Goal: Task Accomplishment & Management: Complete application form

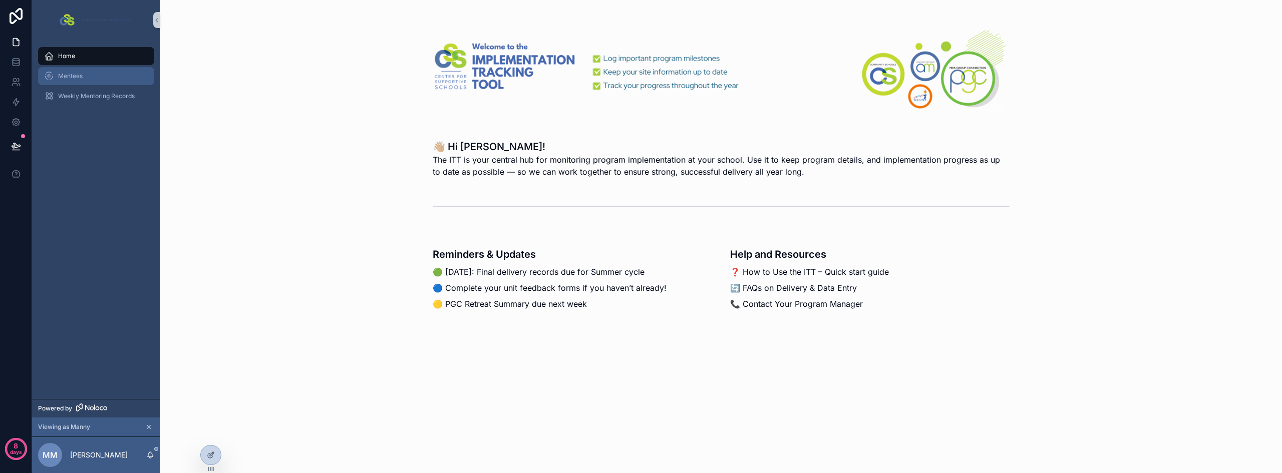
click at [82, 80] on span "Mentees" at bounding box center [70, 76] width 25 height 8
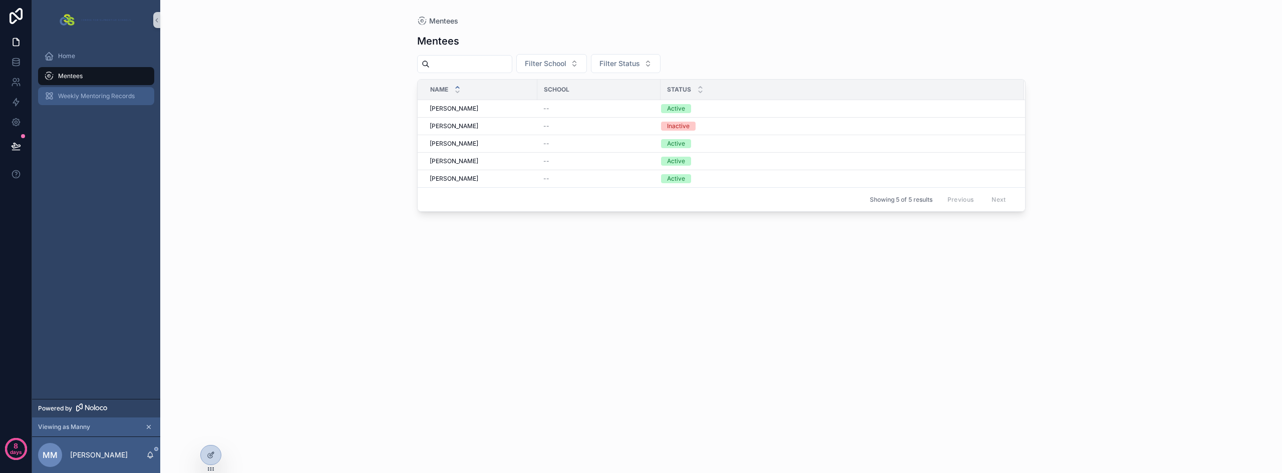
click at [92, 99] on span "Weekly Mentoring Records" at bounding box center [96, 96] width 77 height 8
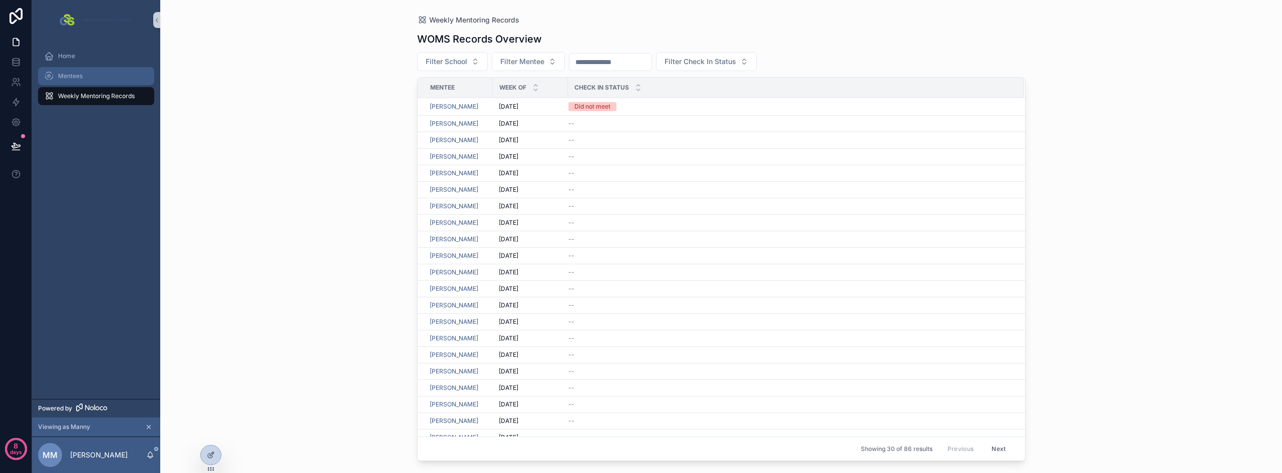
click at [71, 69] on div "Mentees" at bounding box center [96, 76] width 104 height 16
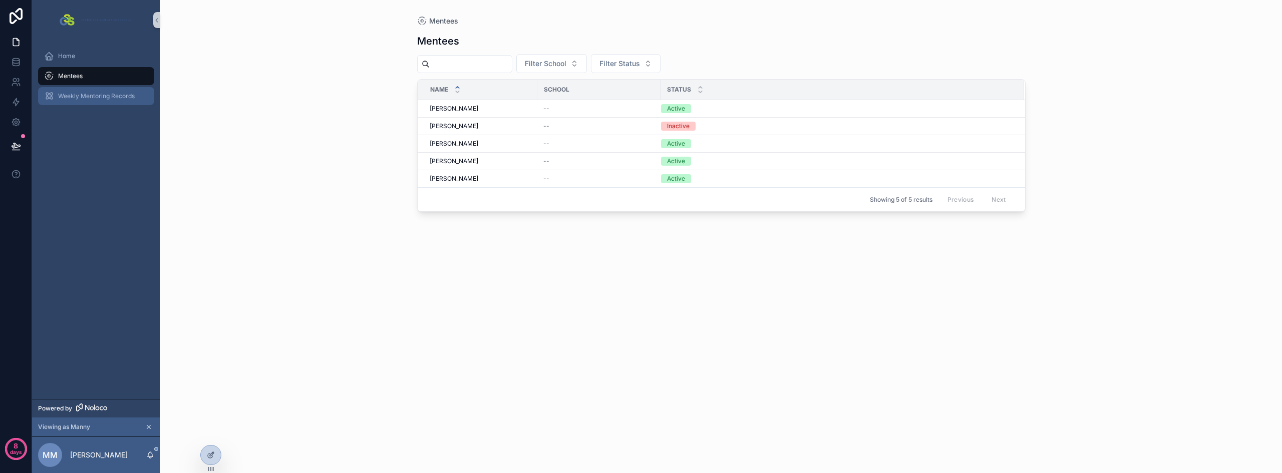
click at [82, 91] on div "Weekly Mentoring Records" at bounding box center [96, 96] width 104 height 16
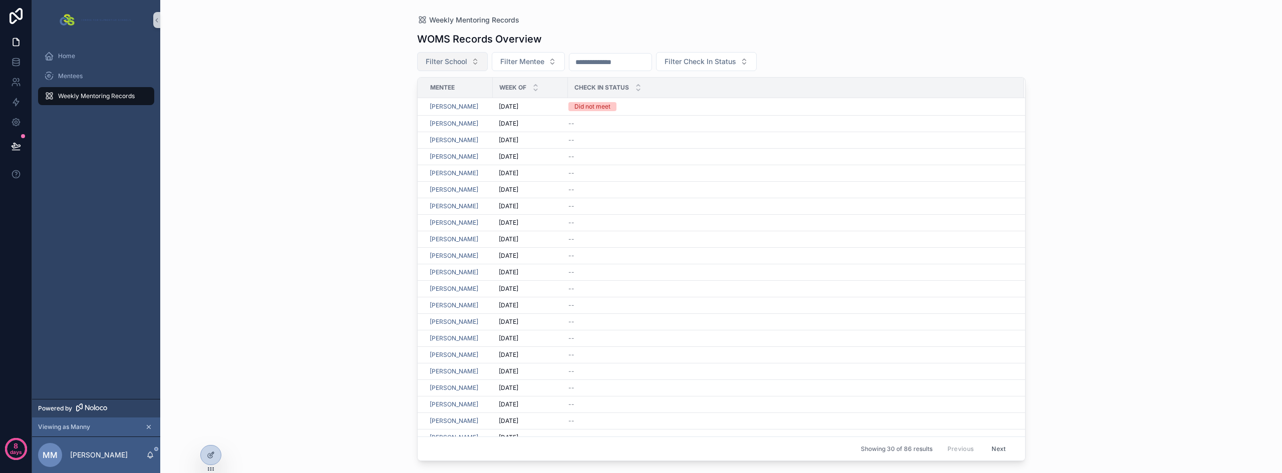
click at [439, 64] on span "Filter School" at bounding box center [447, 62] width 42 height 10
click at [452, 64] on span "Filter School" at bounding box center [447, 62] width 42 height 10
click at [535, 57] on span "Filter Mentee" at bounding box center [522, 62] width 44 height 10
click at [624, 60] on input "scrollable content" at bounding box center [611, 62] width 82 height 14
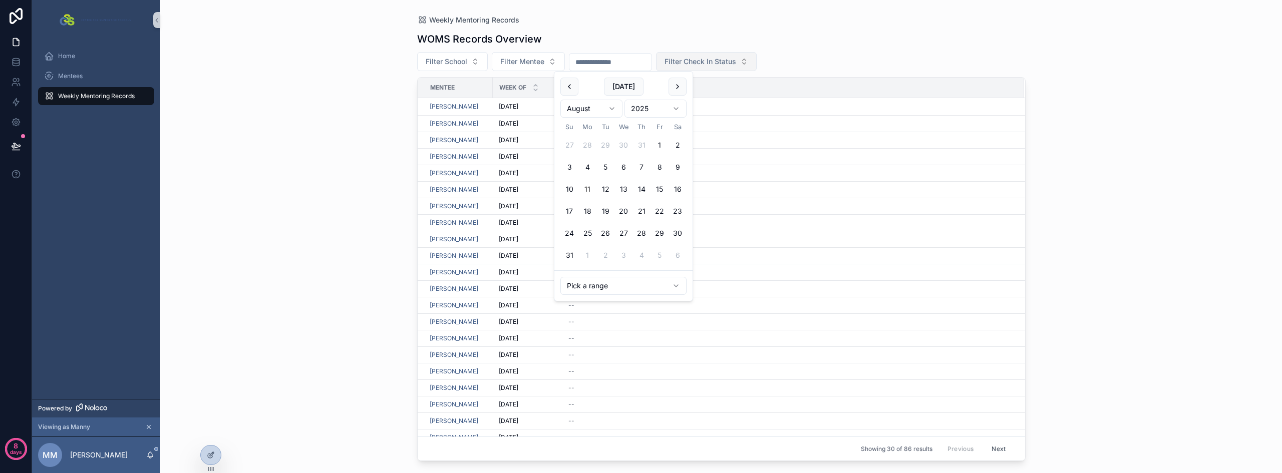
click at [736, 59] on span "Filter Check In Status" at bounding box center [701, 62] width 72 height 10
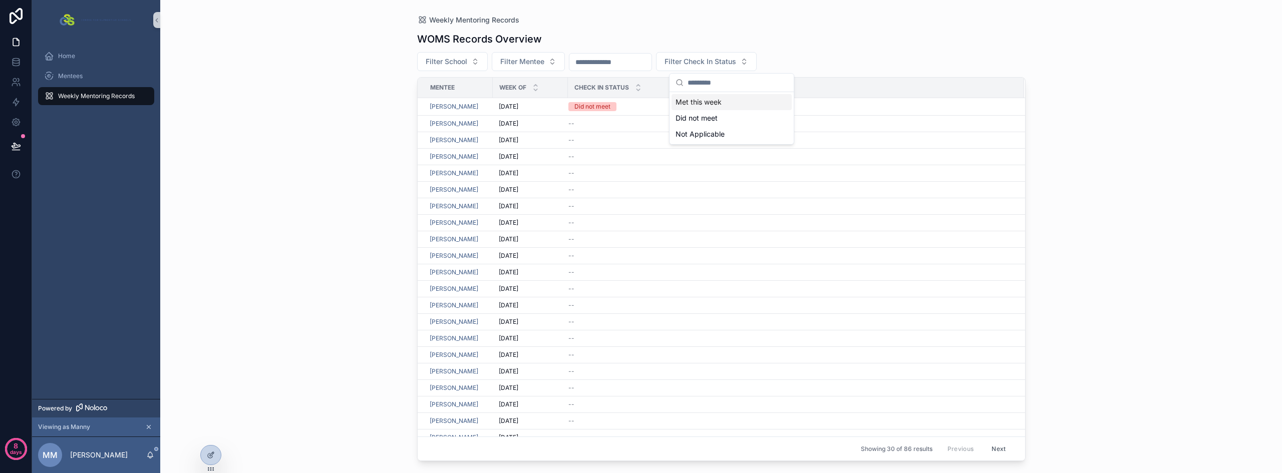
click at [355, 89] on div "Weekly Mentoring Records WOMS Records Overview Filter School Filter Mentee Filt…" at bounding box center [721, 236] width 1122 height 473
click at [76, 73] on span "Mentees" at bounding box center [70, 76] width 25 height 8
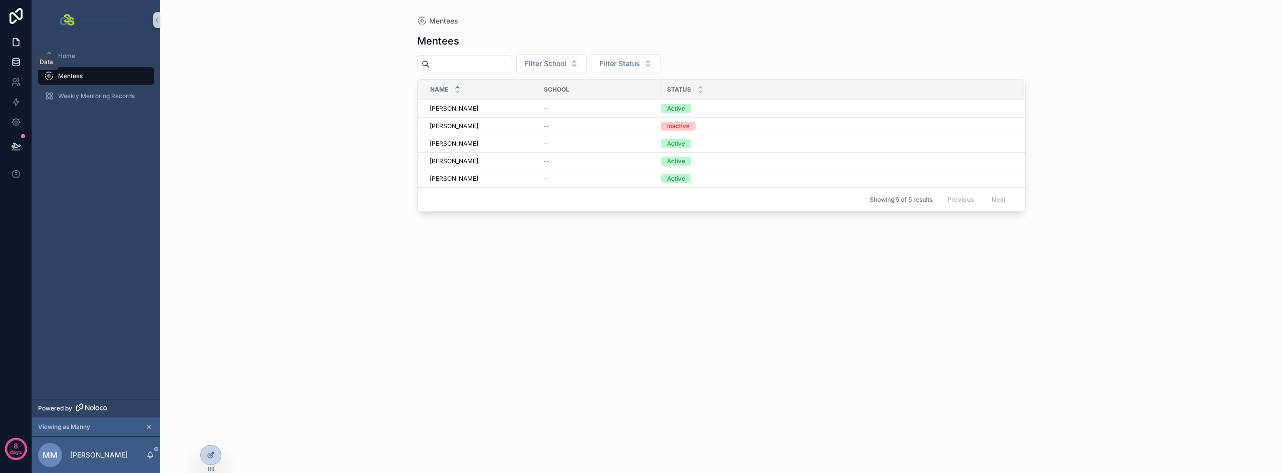
click at [16, 59] on icon at bounding box center [16, 60] width 7 height 3
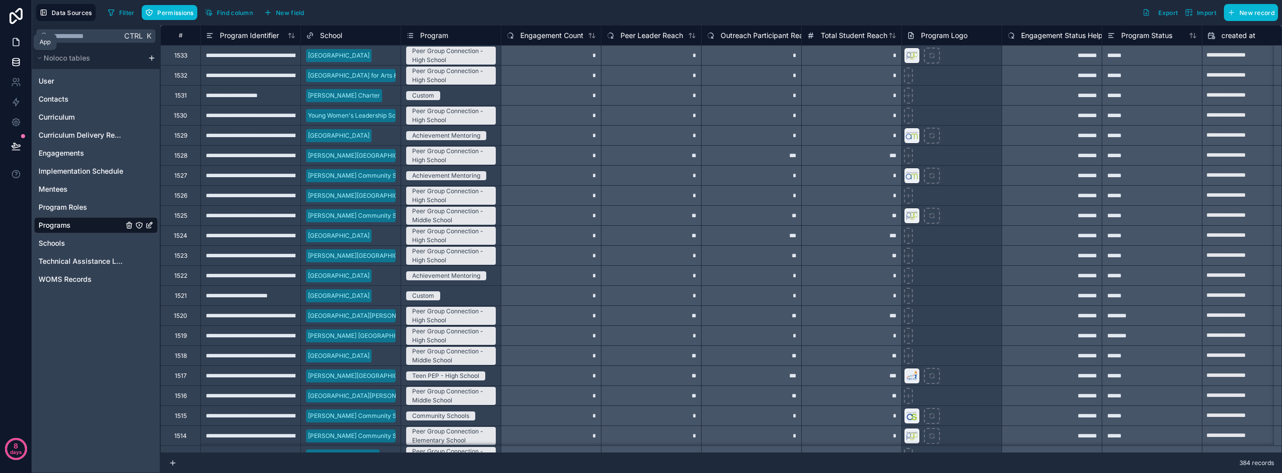
click at [14, 43] on icon at bounding box center [16, 42] width 10 height 10
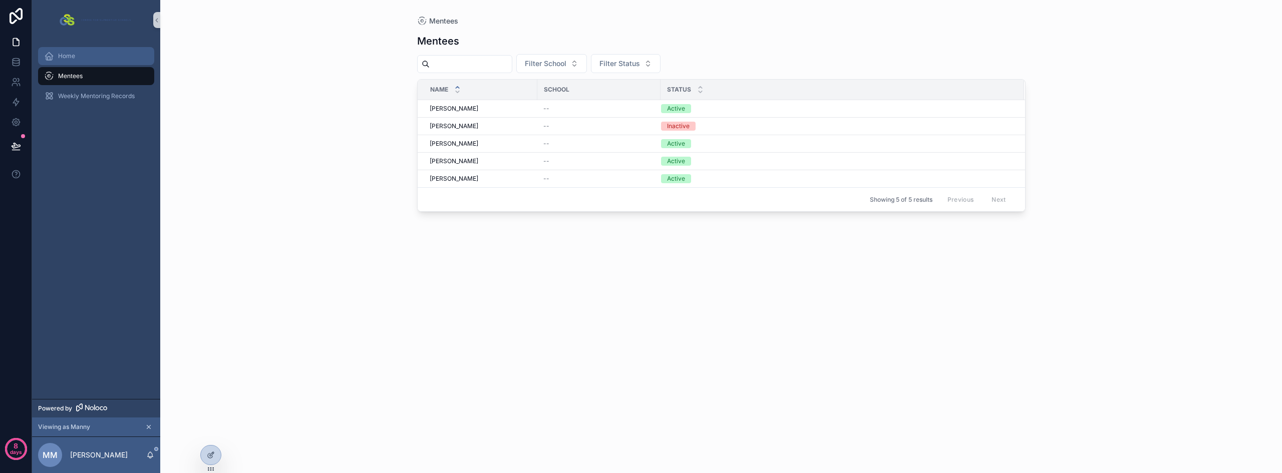
click at [67, 60] on div "Home" at bounding box center [96, 56] width 104 height 16
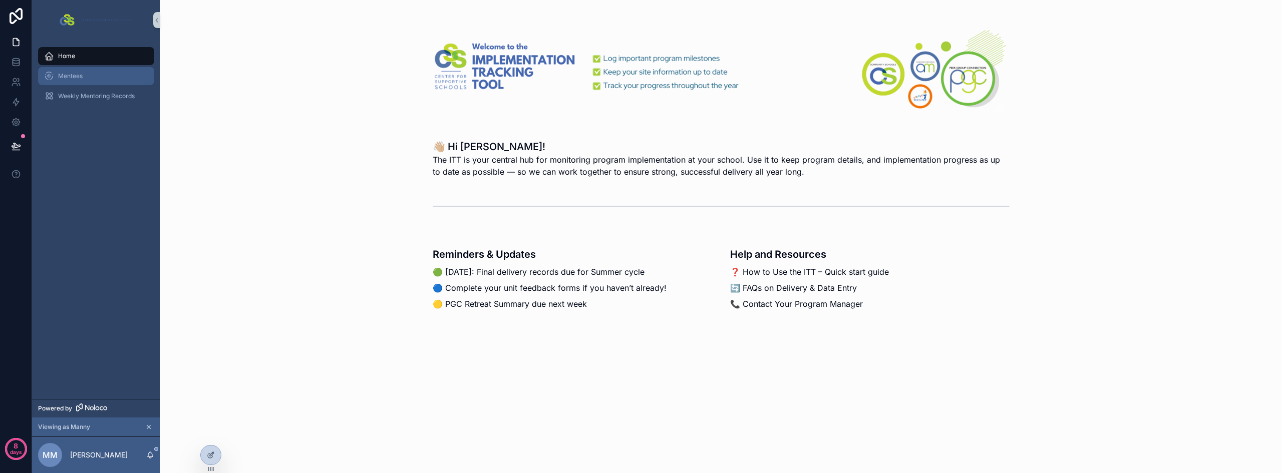
click at [71, 75] on span "Mentees" at bounding box center [70, 76] width 25 height 8
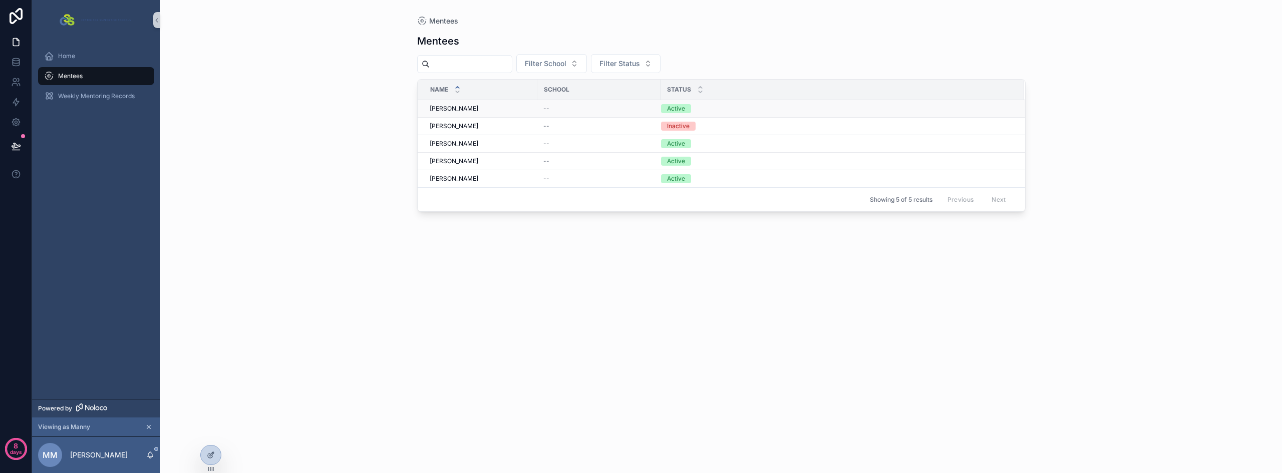
click at [557, 109] on div "--" at bounding box center [599, 109] width 111 height 8
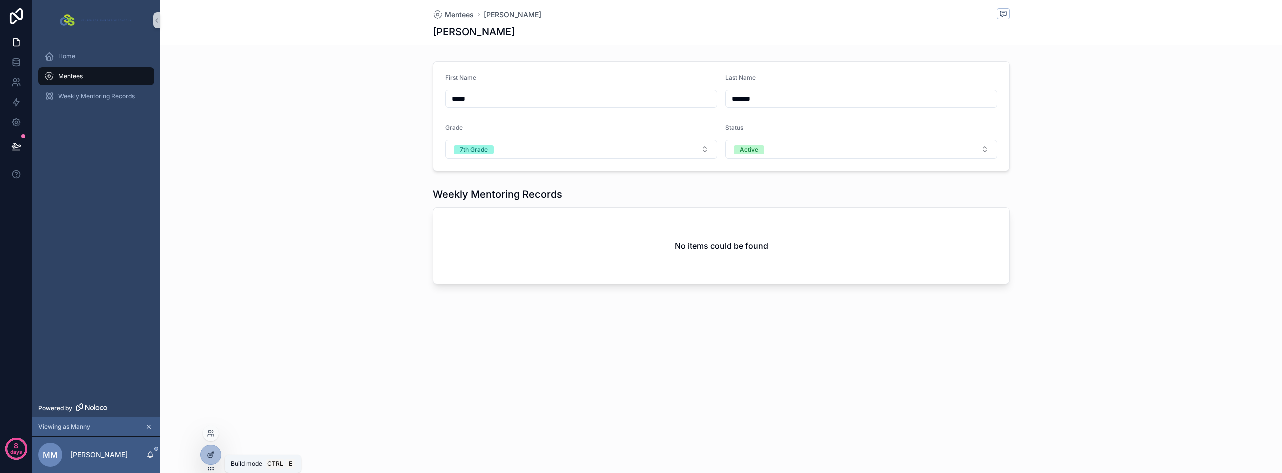
click at [206, 457] on div at bounding box center [211, 455] width 20 height 19
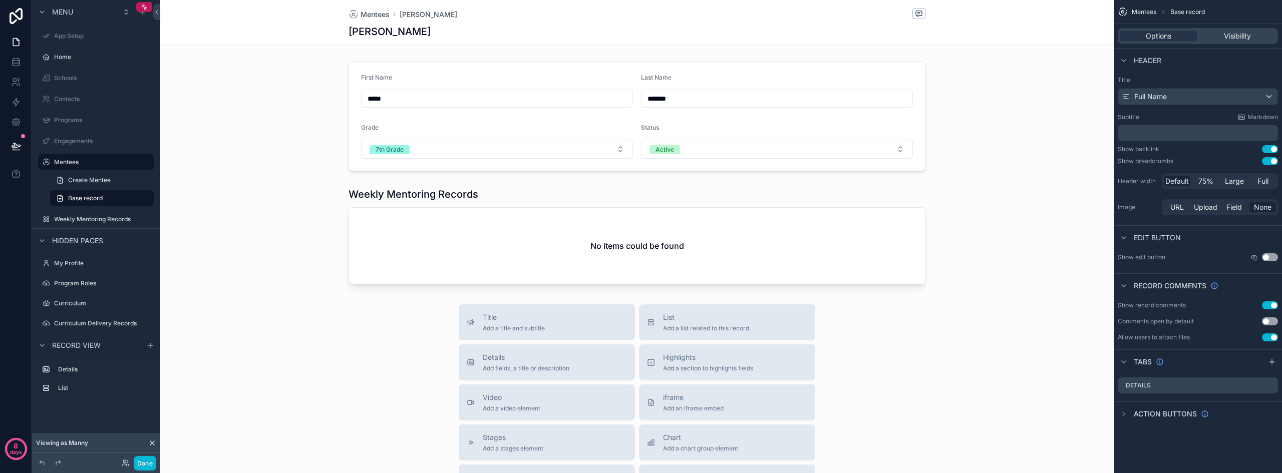
click at [1266, 305] on button "Use setting" at bounding box center [1270, 306] width 16 height 8
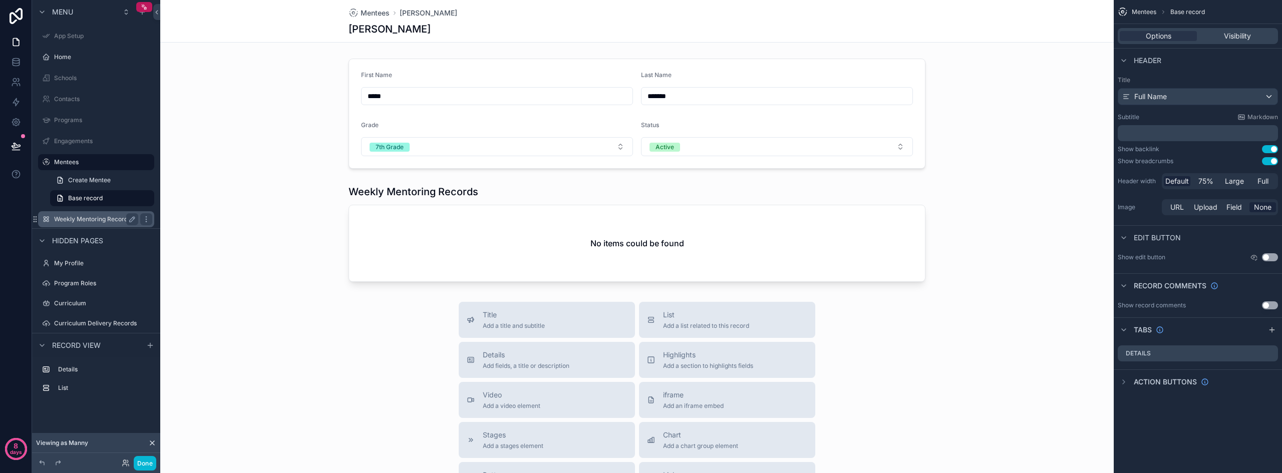
click at [102, 218] on label "Weekly Mentoring Records" at bounding box center [94, 219] width 80 height 8
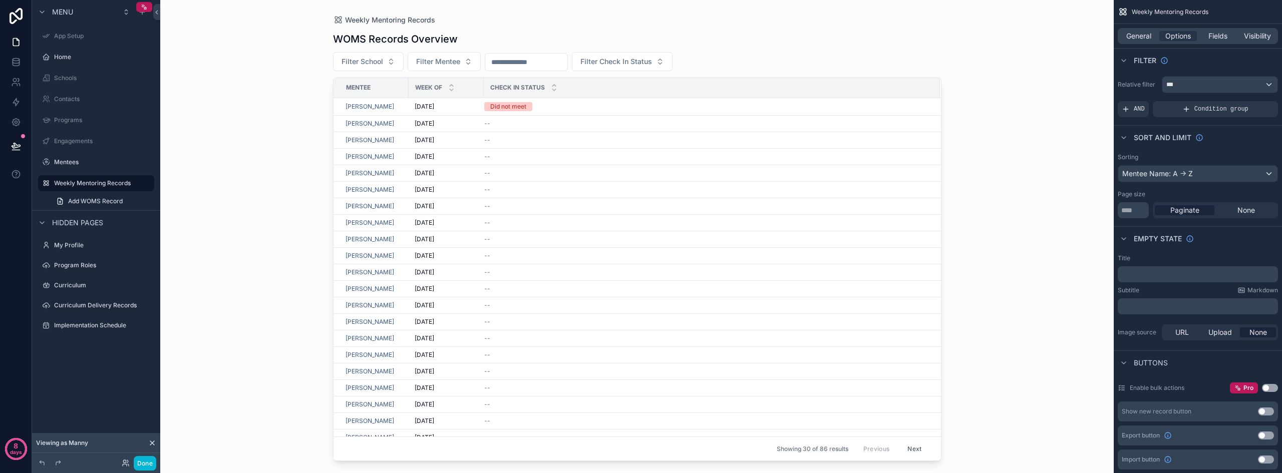
click at [581, 111] on div "scrollable content" at bounding box center [637, 230] width 641 height 461
click at [567, 113] on td "Did not meet" at bounding box center [712, 107] width 456 height 18
click at [605, 109] on div "Did not meet" at bounding box center [706, 106] width 444 height 9
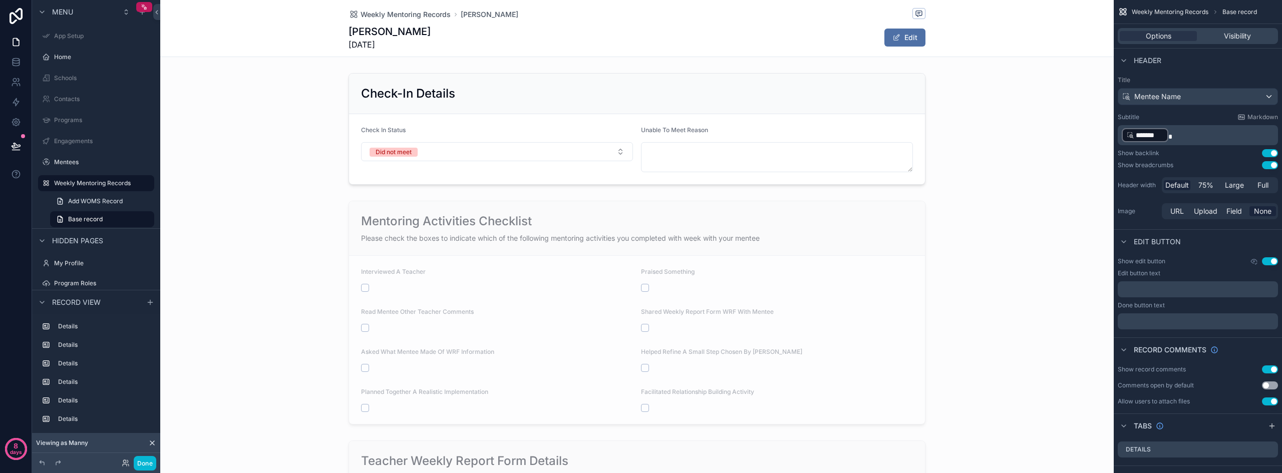
click at [1269, 258] on button "Use setting" at bounding box center [1270, 261] width 16 height 8
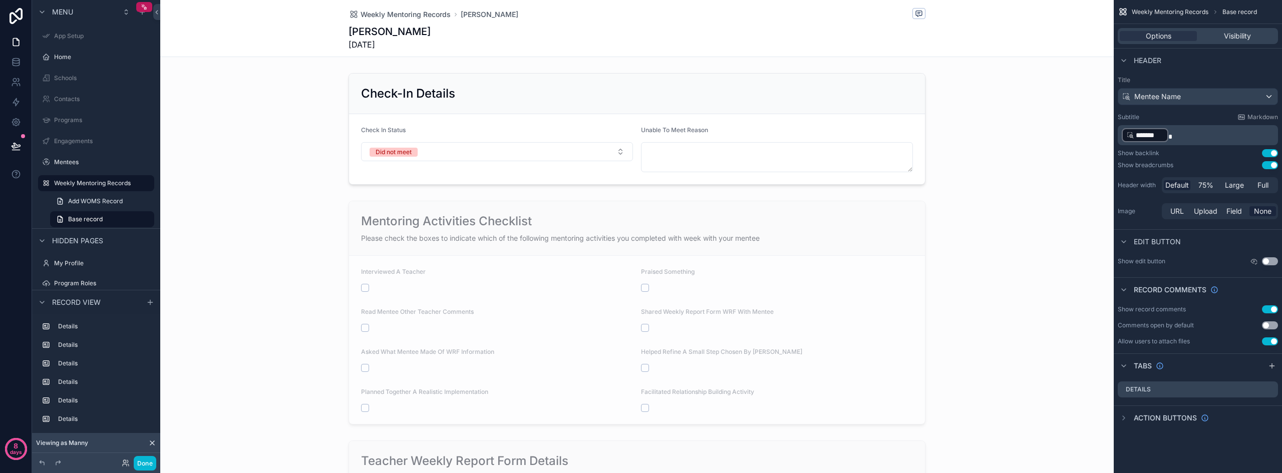
click at [1268, 307] on button "Use setting" at bounding box center [1270, 310] width 16 height 8
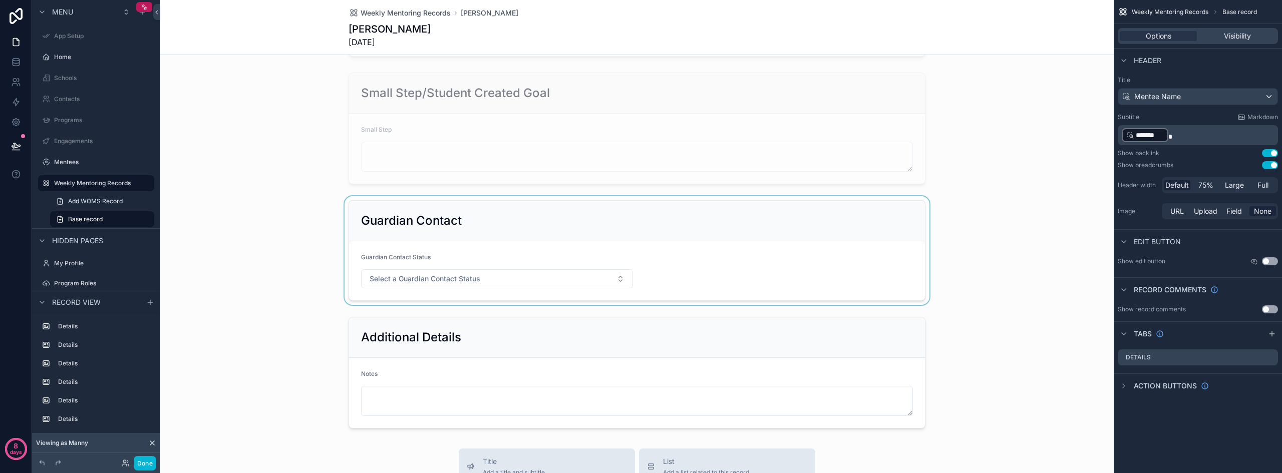
scroll to position [601, 0]
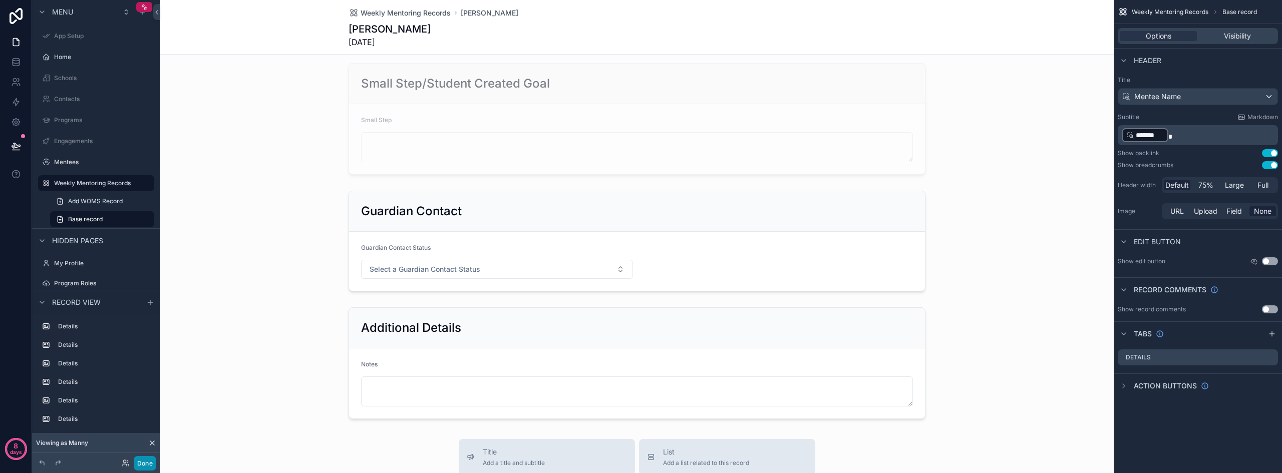
click at [144, 462] on button "Done" at bounding box center [145, 463] width 23 height 15
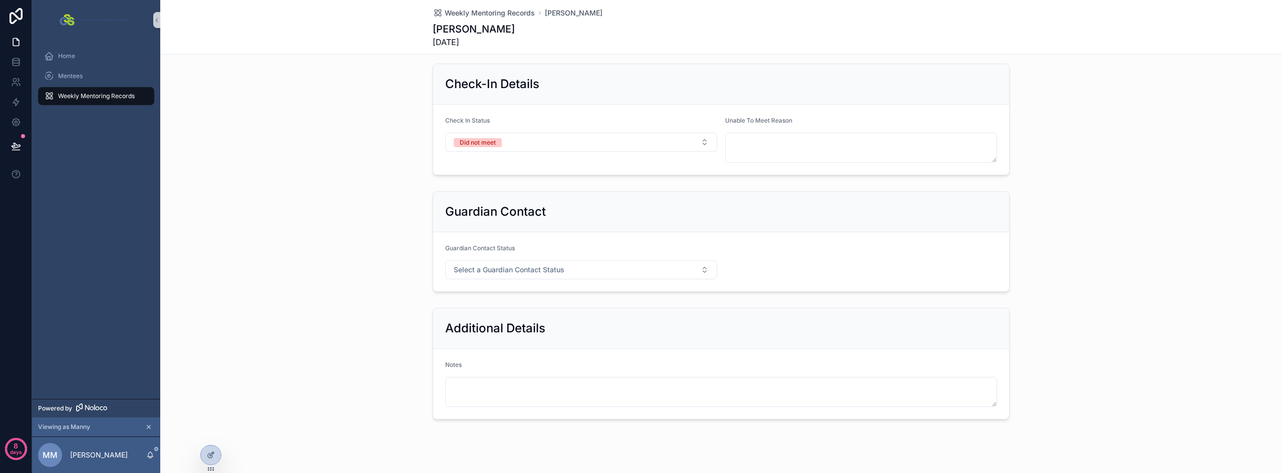
scroll to position [0, 0]
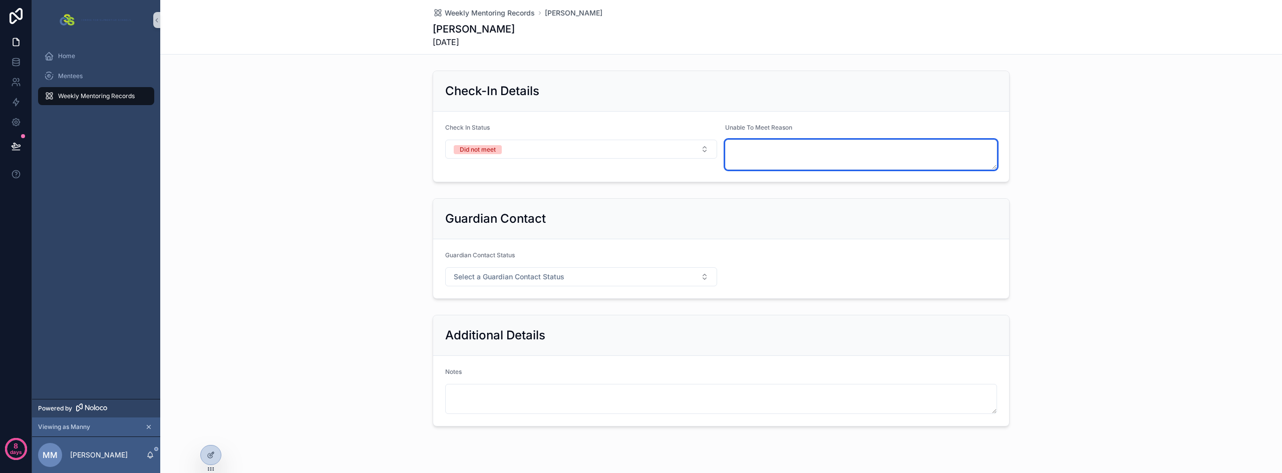
click at [767, 159] on textarea "scrollable content" at bounding box center [861, 155] width 272 height 30
click at [839, 106] on div "Check-In Details" at bounding box center [721, 91] width 576 height 41
click at [754, 130] on span "Unable To Meet Reason" at bounding box center [758, 128] width 67 height 8
click at [560, 141] on button "Did not meet" at bounding box center [581, 149] width 272 height 19
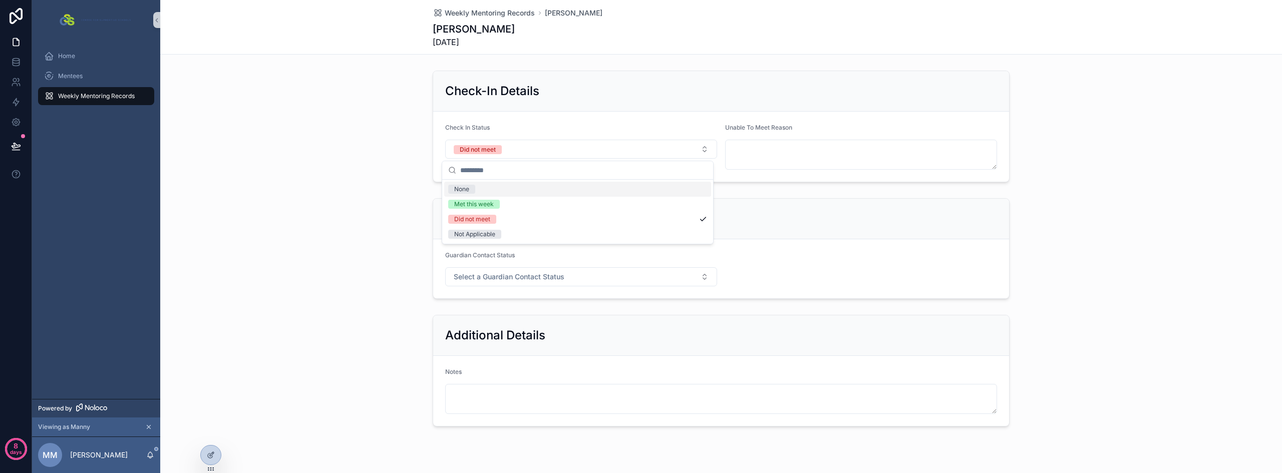
click at [491, 189] on div "None" at bounding box center [577, 189] width 267 height 15
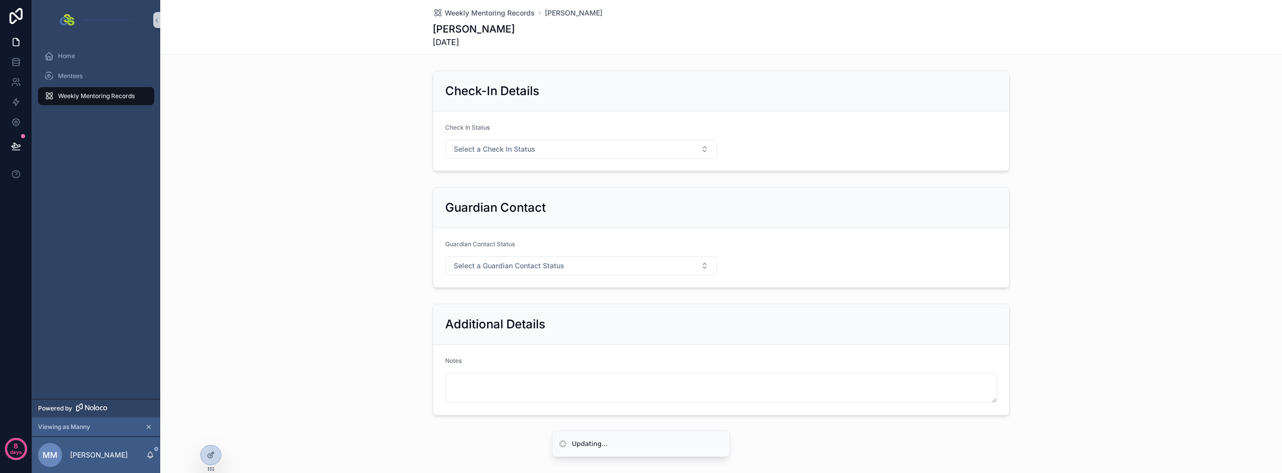
click at [338, 195] on div "Guardian Contact Guardian Contact Status Select a Guardian Contact Status" at bounding box center [721, 237] width 1122 height 109
click at [80, 75] on span "Mentees" at bounding box center [70, 76] width 25 height 8
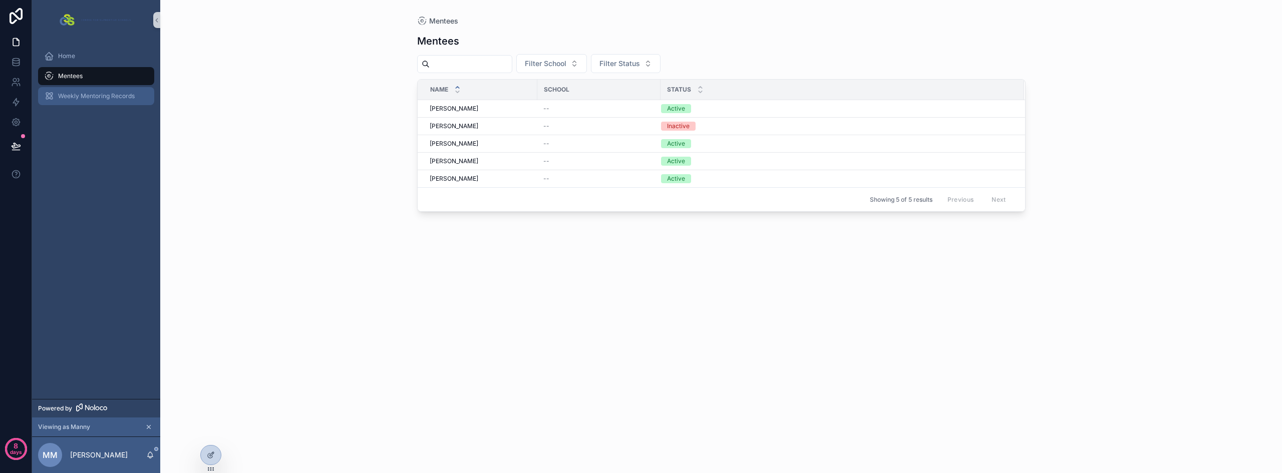
click at [86, 99] on span "Weekly Mentoring Records" at bounding box center [96, 96] width 77 height 8
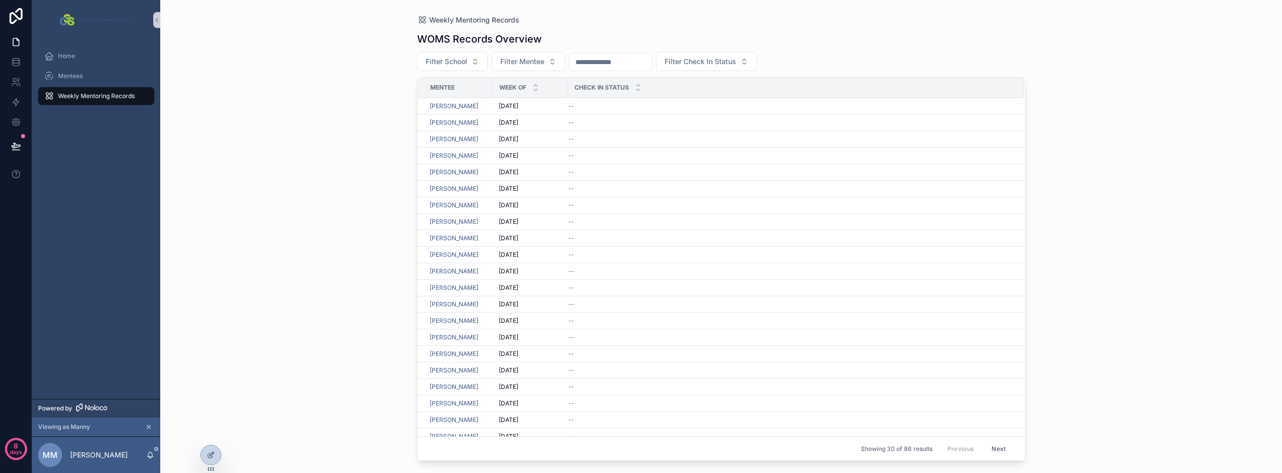
click at [989, 445] on button "Next" at bounding box center [999, 449] width 28 height 16
click at [625, 324] on div "--" at bounding box center [791, 322] width 444 height 8
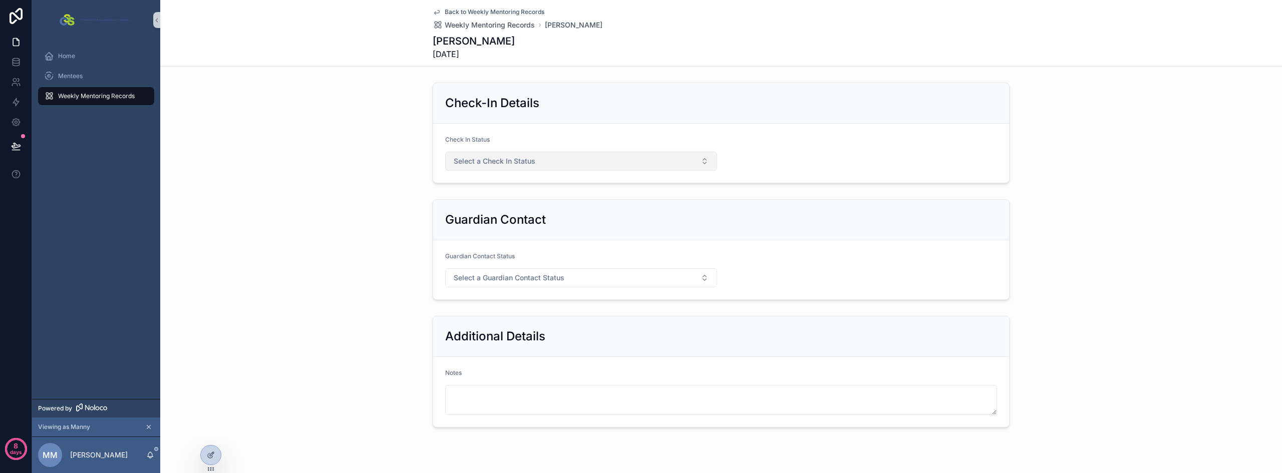
click at [517, 158] on span "Select a Check In Status" at bounding box center [495, 161] width 82 height 10
click at [513, 200] on div "Met this week" at bounding box center [577, 201] width 267 height 15
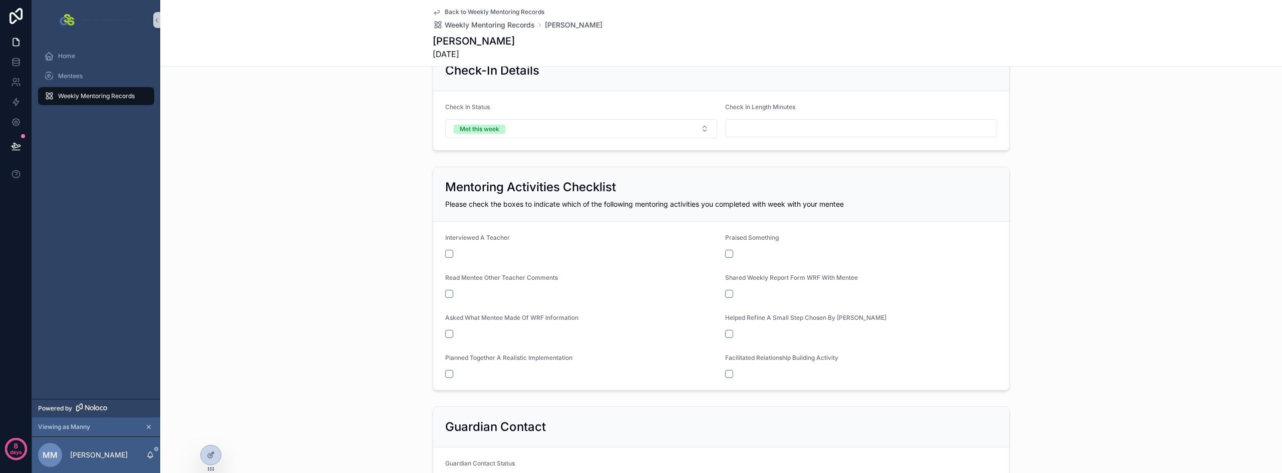
scroll to position [50, 0]
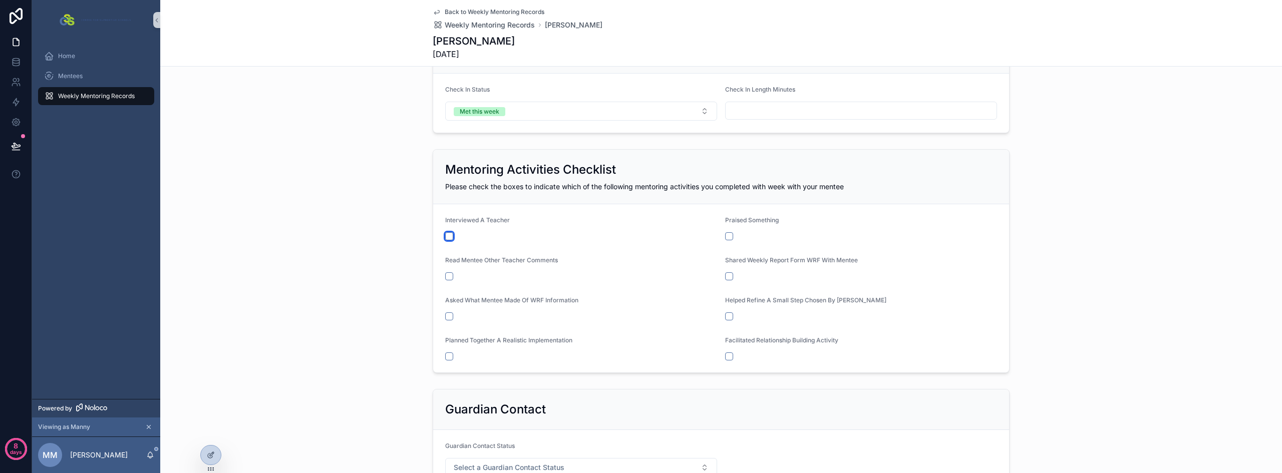
click at [446, 237] on button "scrollable content" at bounding box center [449, 236] width 8 height 8
click at [445, 239] on button "scrollable content" at bounding box center [449, 236] width 8 height 8
click at [725, 237] on button "scrollable content" at bounding box center [729, 236] width 8 height 8
click at [726, 275] on button "scrollable content" at bounding box center [729, 277] width 8 height 8
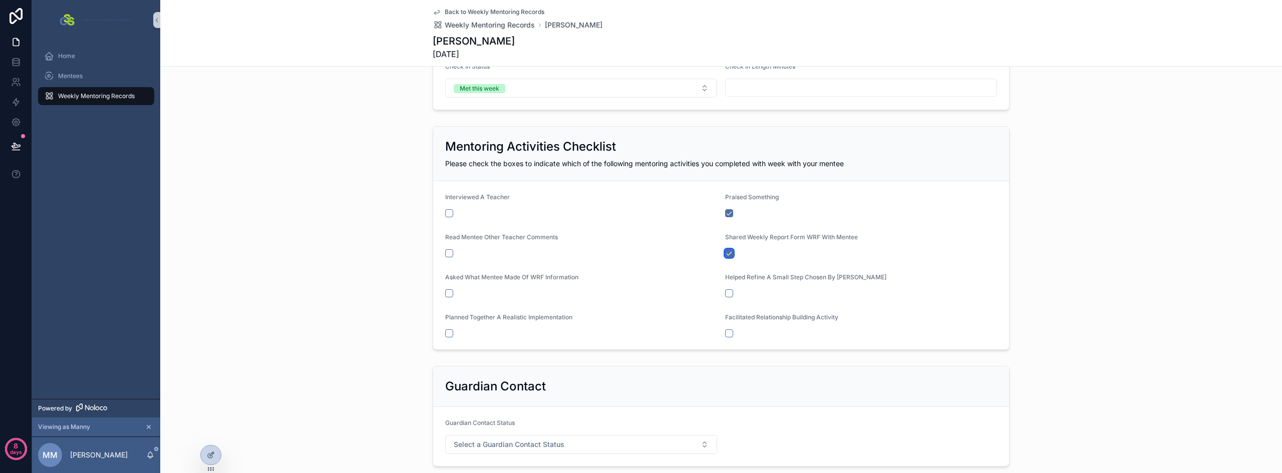
scroll to position [112, 0]
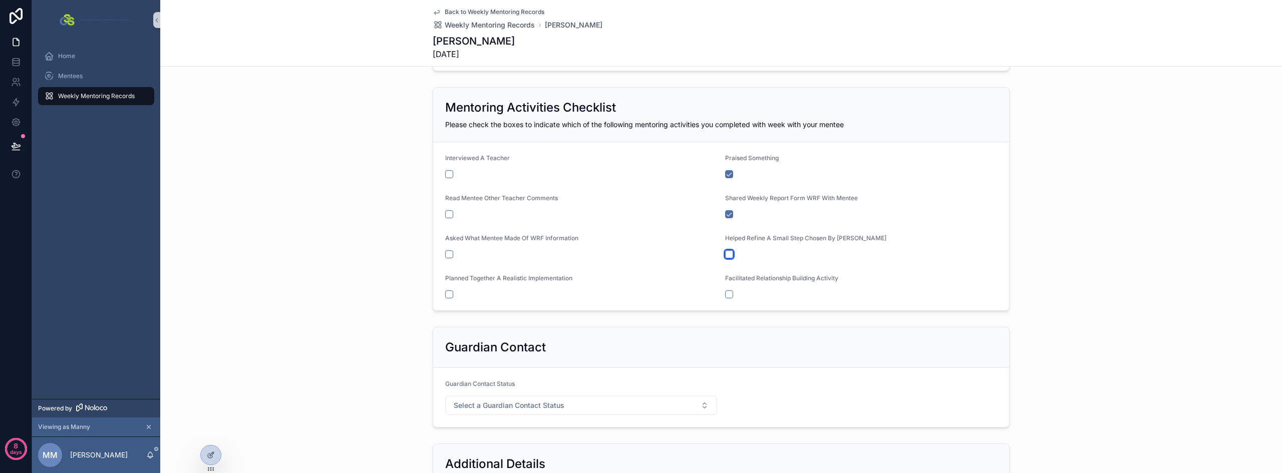
click at [725, 251] on button "scrollable content" at bounding box center [729, 254] width 8 height 8
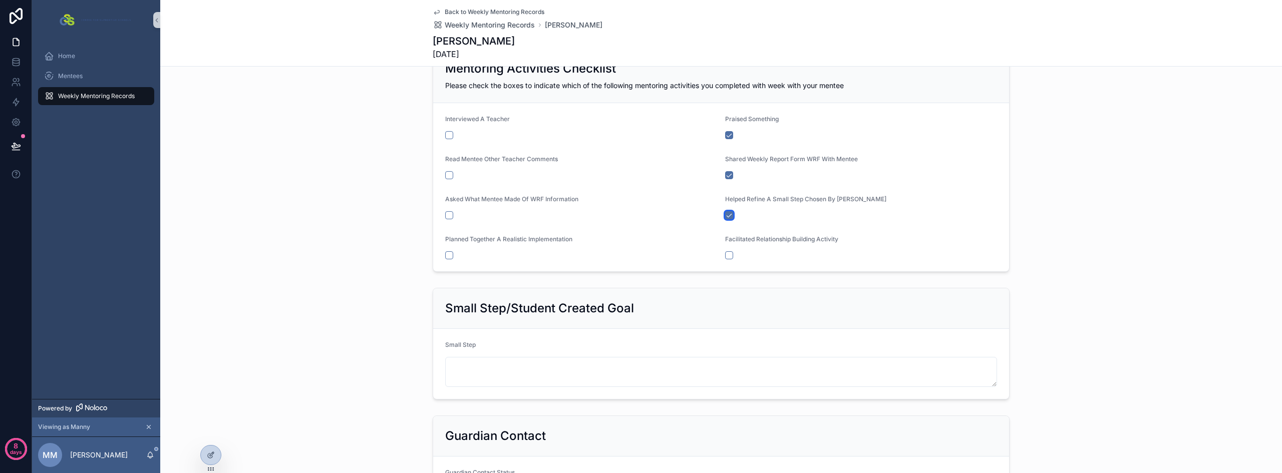
scroll to position [162, 0]
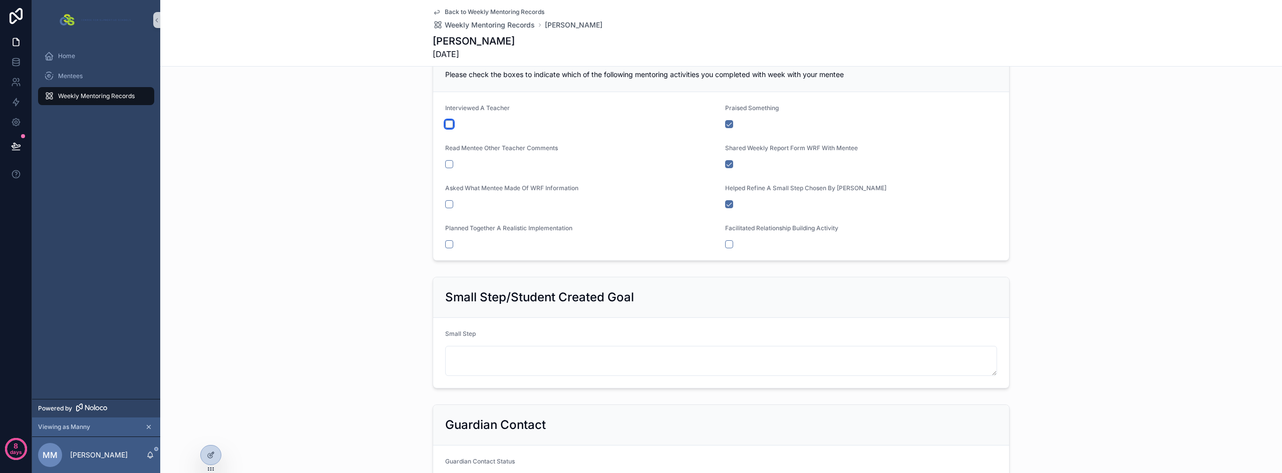
click at [446, 124] on button "scrollable content" at bounding box center [449, 124] width 8 height 8
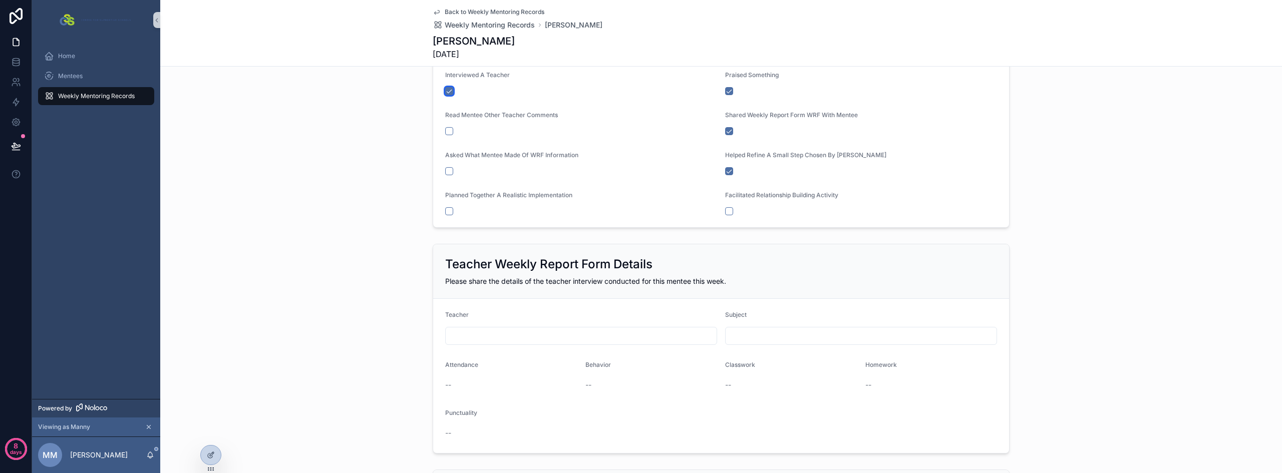
scroll to position [212, 0]
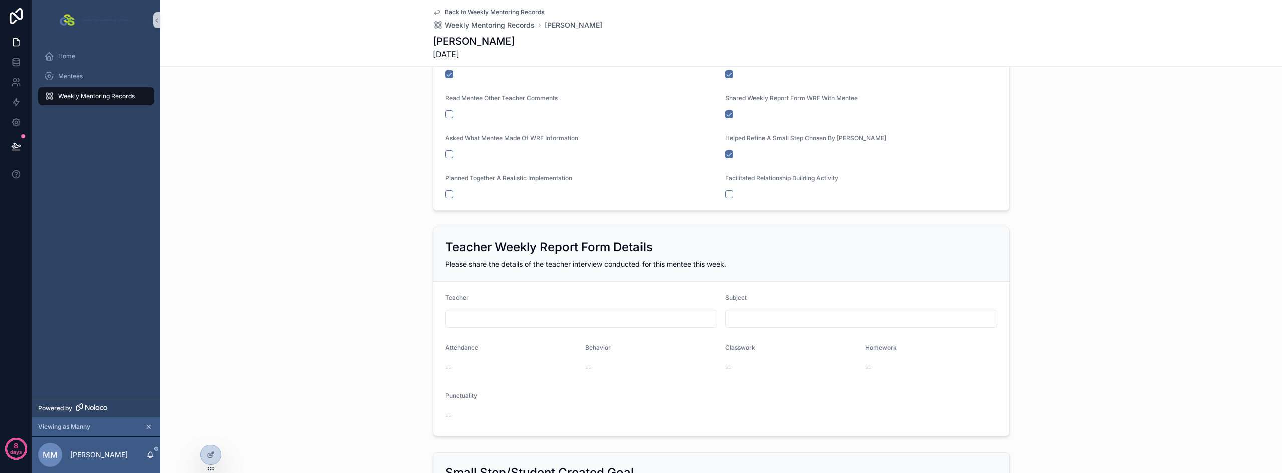
click at [449, 189] on div "Planned Together A Realistic Implementation" at bounding box center [581, 186] width 272 height 24
click at [445, 192] on button "scrollable content" at bounding box center [449, 194] width 8 height 8
click at [445, 157] on button "scrollable content" at bounding box center [449, 154] width 8 height 8
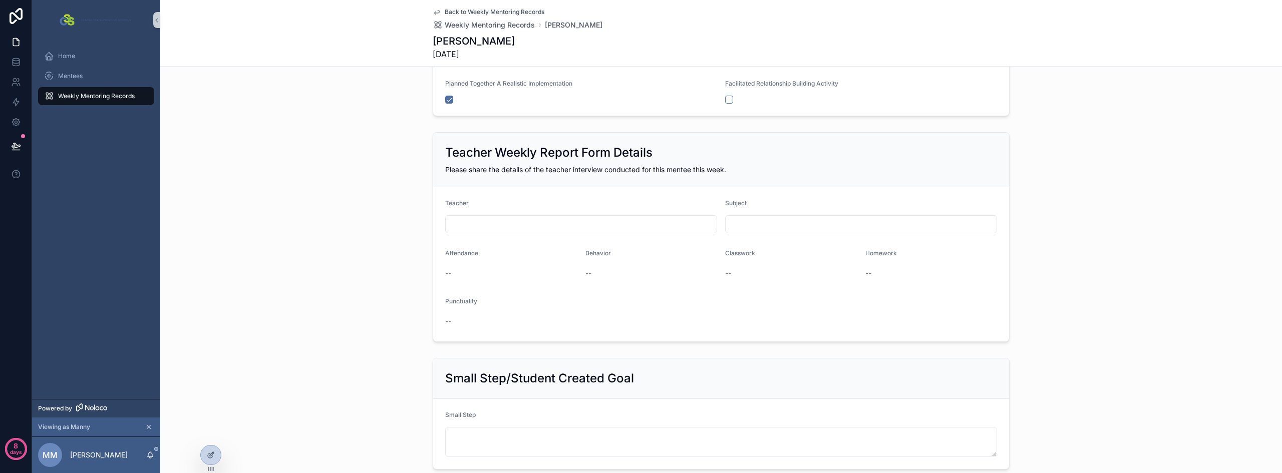
scroll to position [313, 0]
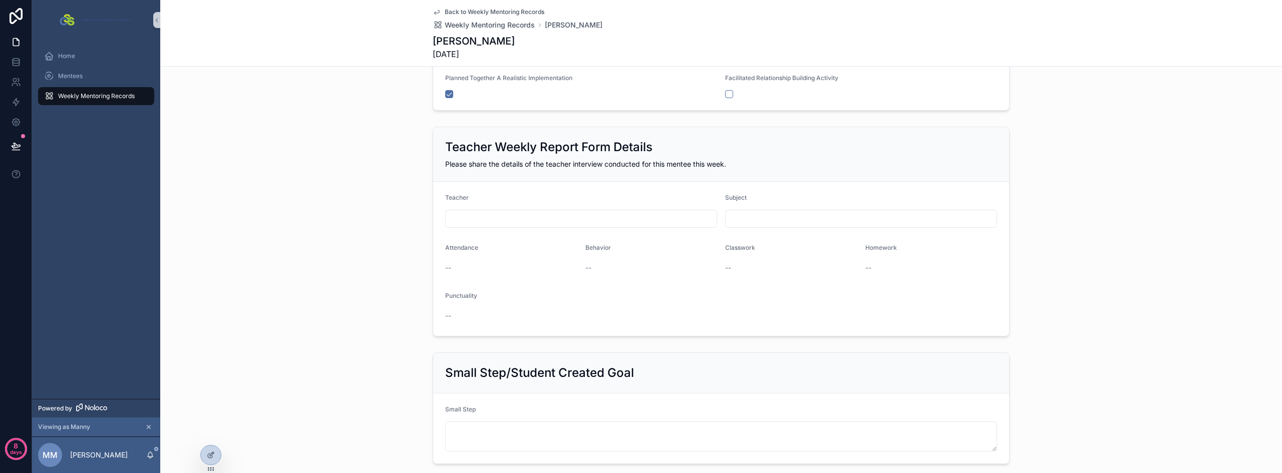
click at [506, 184] on form "Teacher Subject Attendance -- Behavior -- Classwork -- Homework -- Punctuality …" at bounding box center [721, 259] width 576 height 154
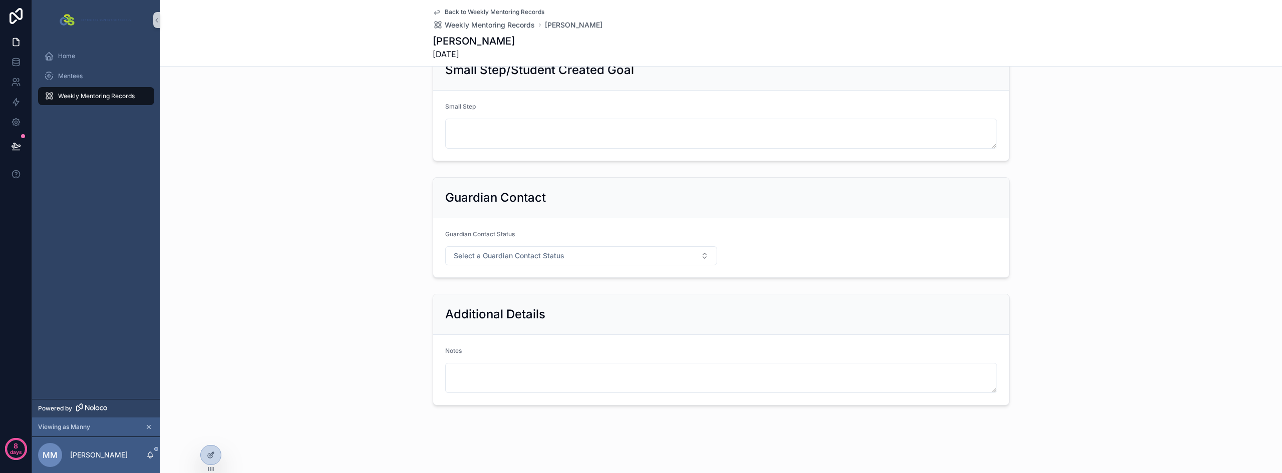
scroll to position [616, 0]
click at [477, 256] on span "Select a Guardian Contact Status" at bounding box center [509, 255] width 111 height 10
click at [366, 220] on div "Guardian Contact Guardian Contact Status Select a Guardian Contact Status" at bounding box center [721, 227] width 1122 height 109
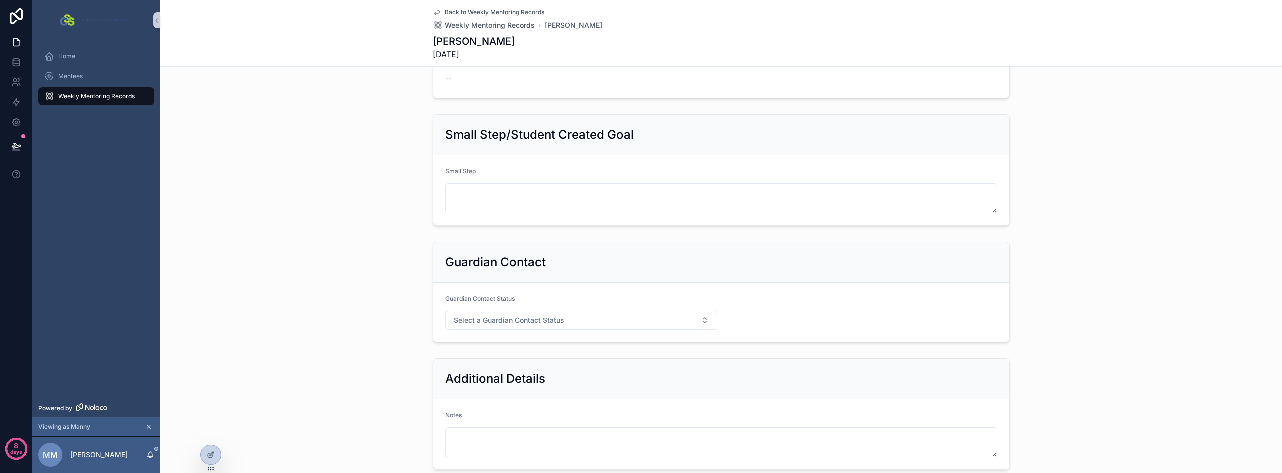
scroll to position [601, 0]
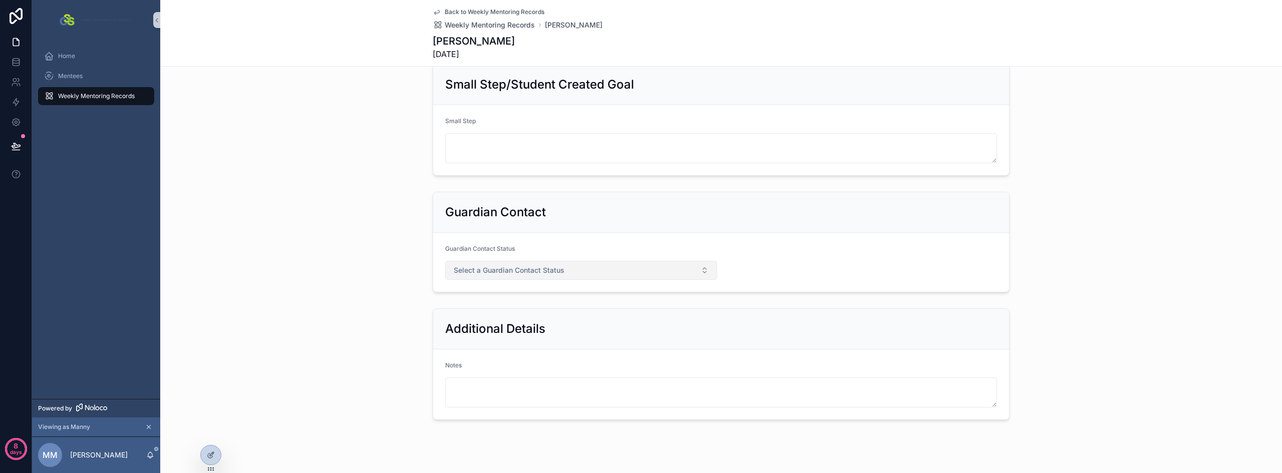
click at [476, 268] on span "Select a Guardian Contact Status" at bounding box center [509, 271] width 111 height 10
click at [475, 308] on div "Yes" at bounding box center [577, 310] width 267 height 15
click at [568, 273] on button "Yes" at bounding box center [581, 270] width 272 height 19
click at [470, 343] on div "No" at bounding box center [577, 340] width 267 height 15
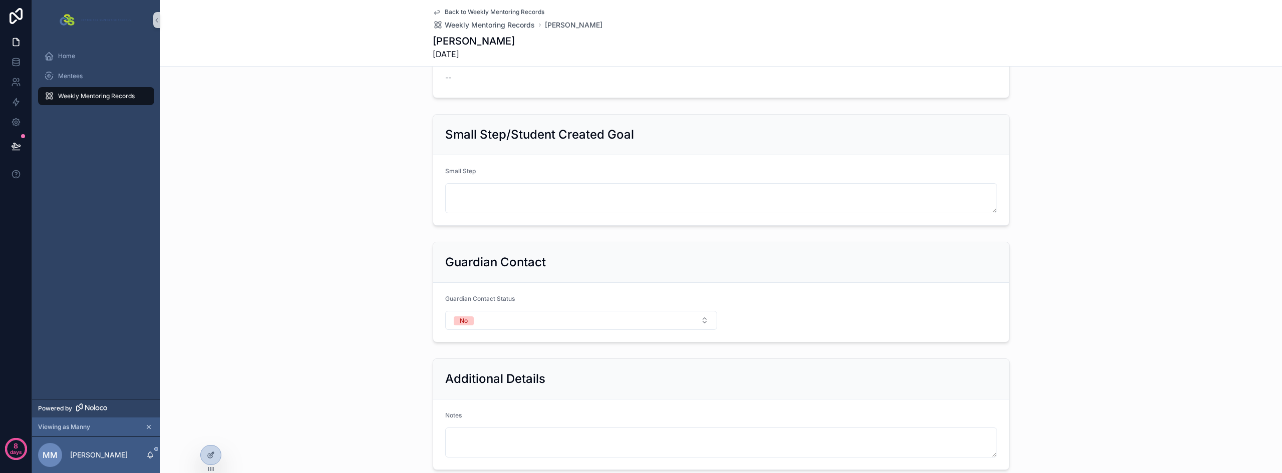
scroll to position [501, 0]
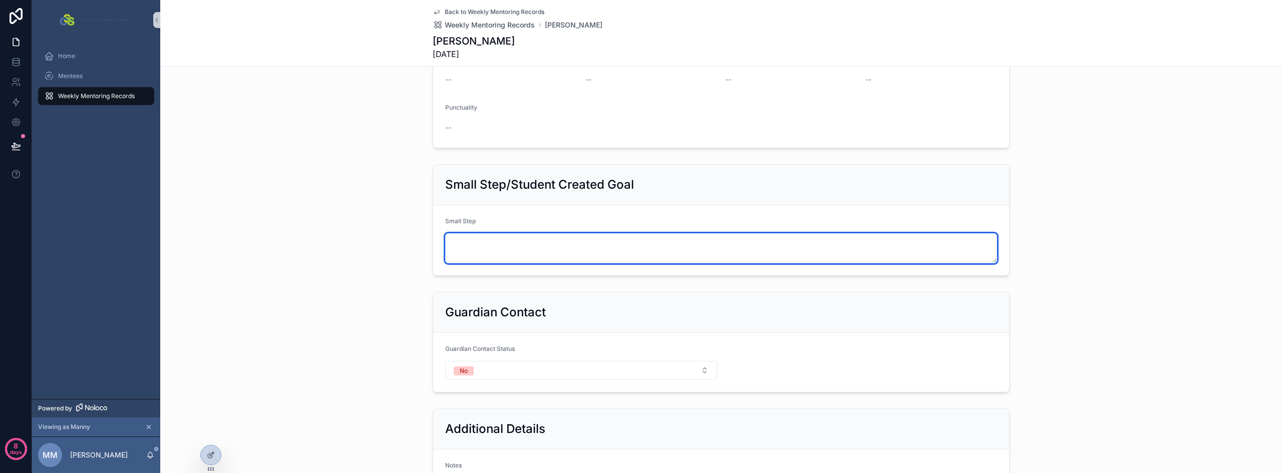
click at [468, 240] on textarea "scrollable content" at bounding box center [721, 248] width 552 height 30
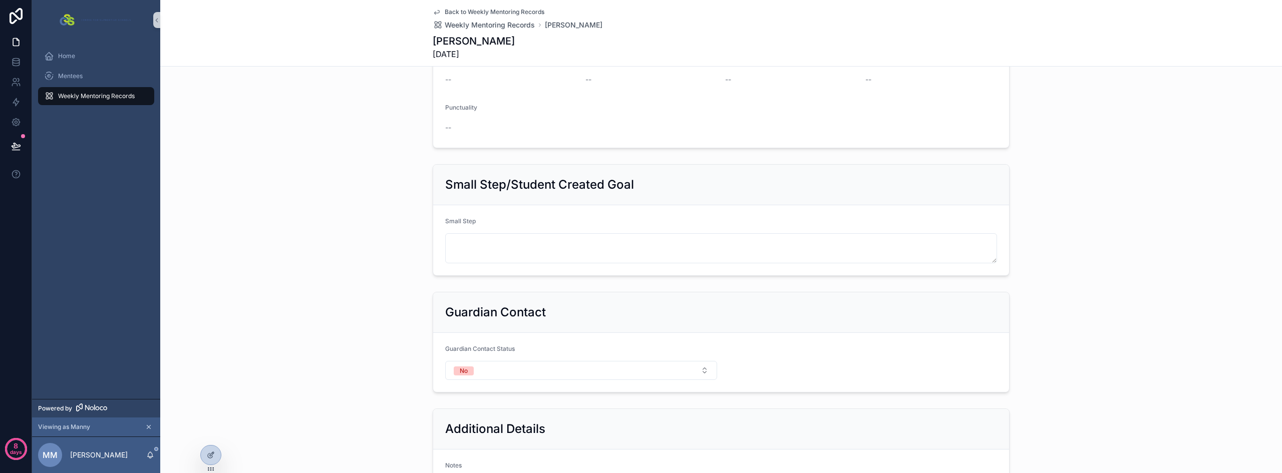
click at [374, 236] on div "Small Step/Student Created Goal Small Step" at bounding box center [721, 220] width 1122 height 120
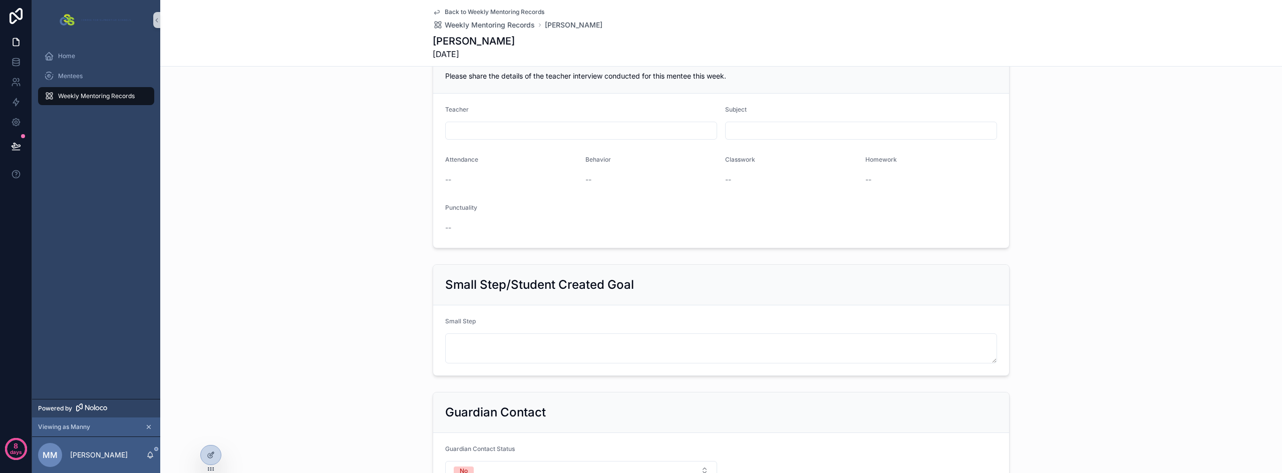
scroll to position [351, 0]
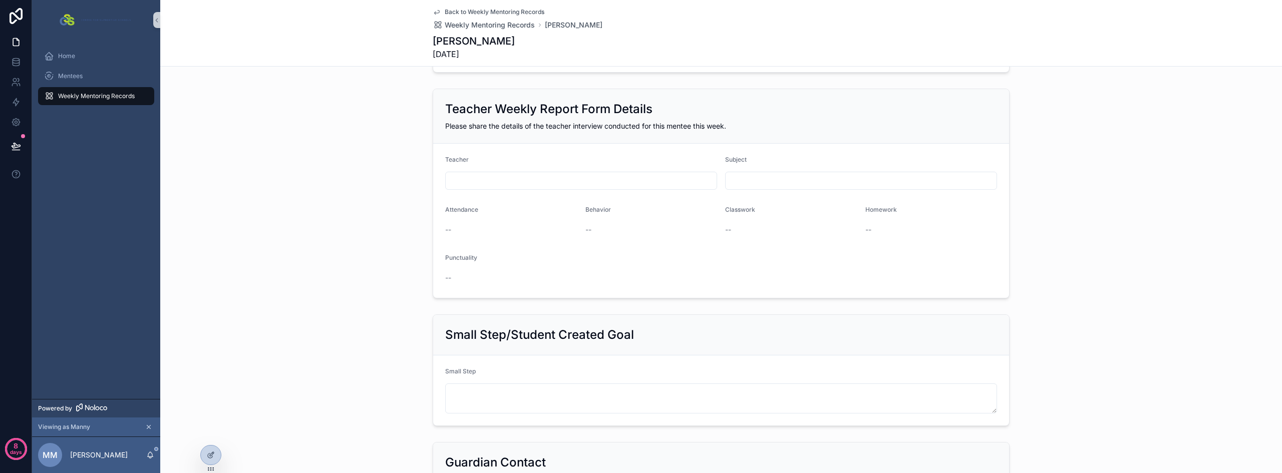
click at [468, 216] on div "Attendance" at bounding box center [511, 212] width 132 height 12
click at [218, 454] on div at bounding box center [211, 455] width 20 height 19
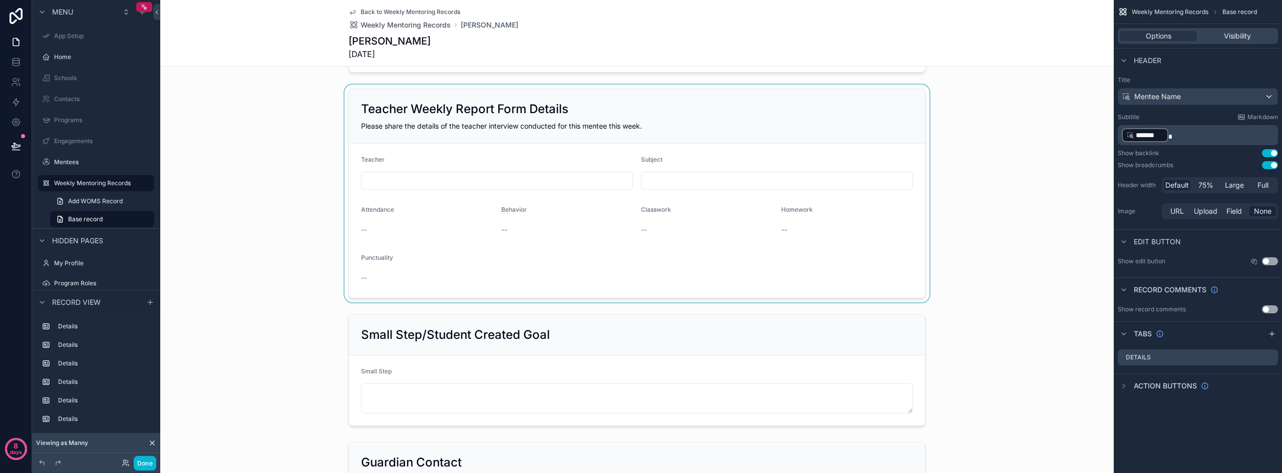
click at [516, 242] on div "scrollable content" at bounding box center [637, 194] width 954 height 218
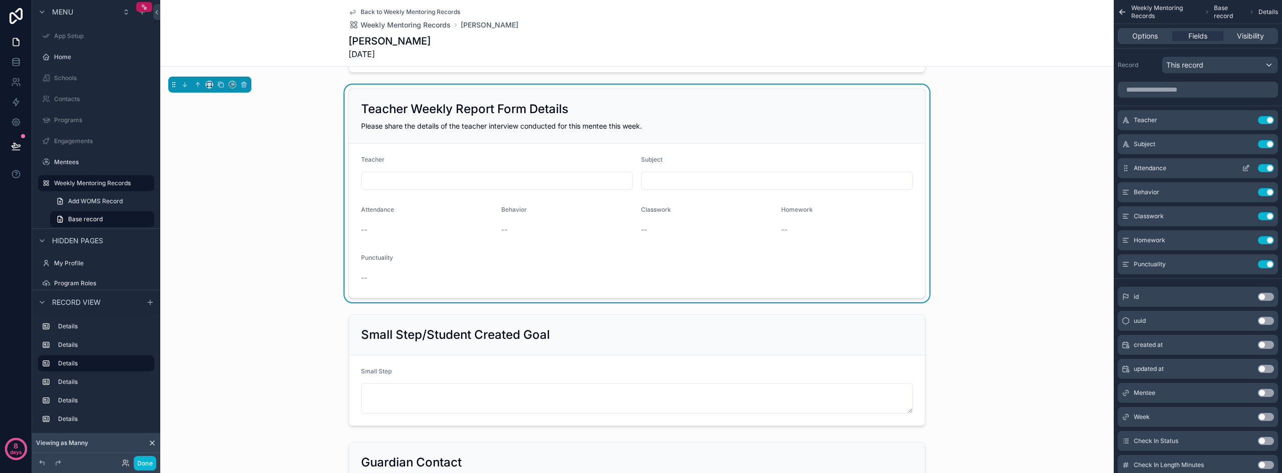
click at [1246, 167] on icon "scrollable content" at bounding box center [1246, 168] width 8 height 8
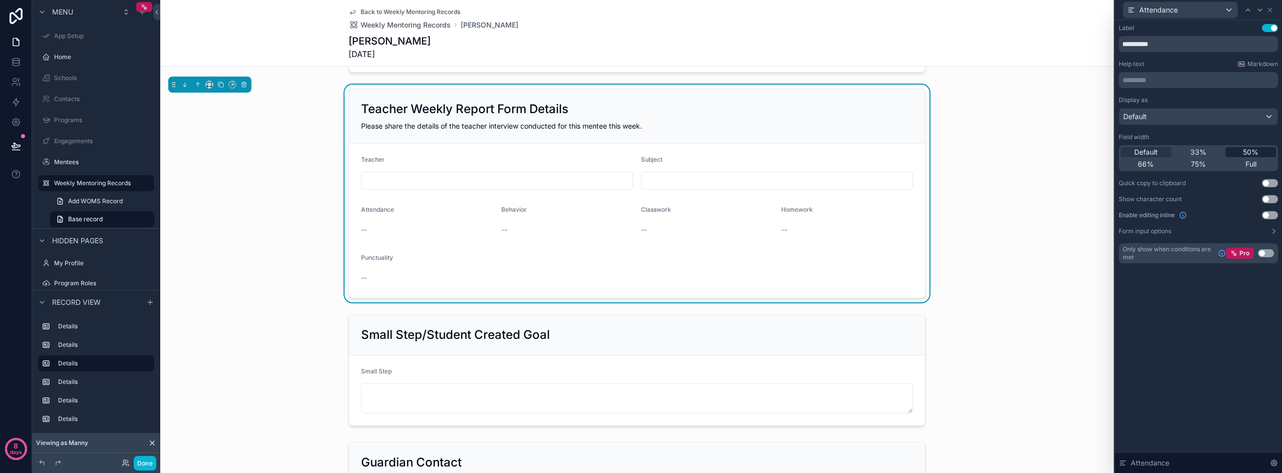
click at [1246, 152] on span "50%" at bounding box center [1251, 152] width 16 height 10
click at [1269, 214] on button "Use setting" at bounding box center [1270, 215] width 16 height 8
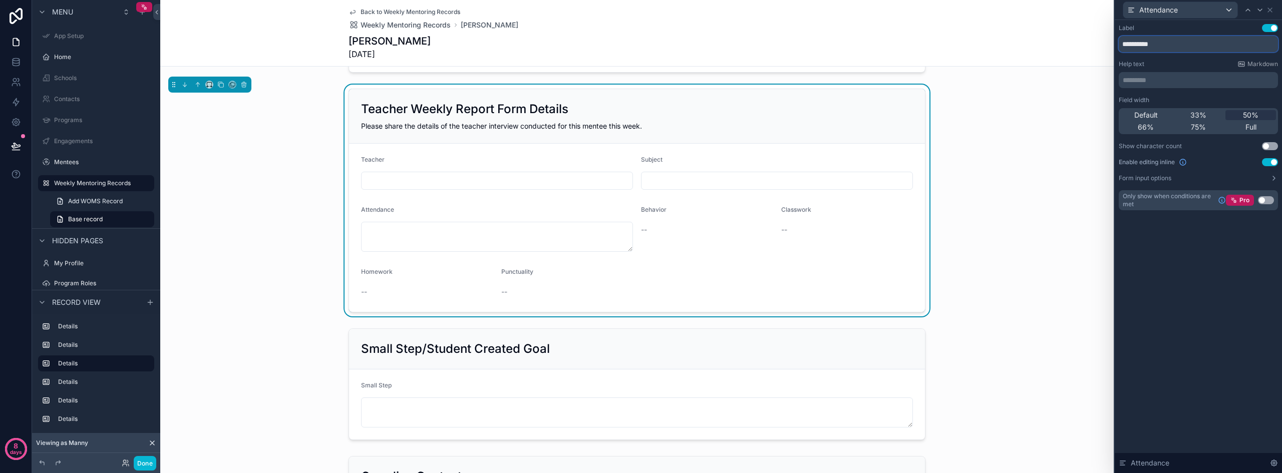
click at [1176, 46] on input "**********" at bounding box center [1198, 44] width 159 height 16
click at [1148, 12] on span "Attendance" at bounding box center [1159, 10] width 39 height 10
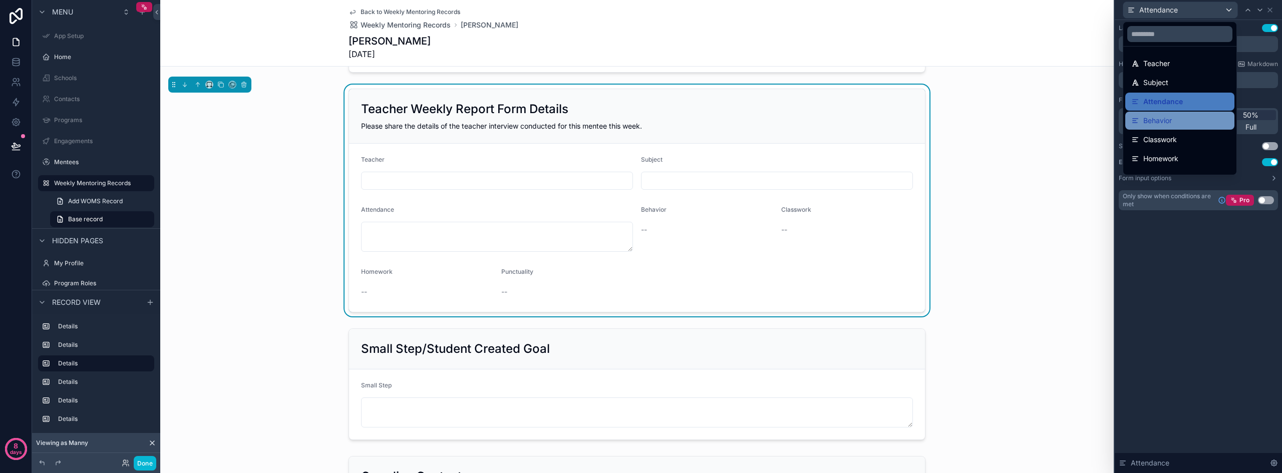
click at [1151, 117] on span "Behavior" at bounding box center [1158, 121] width 29 height 12
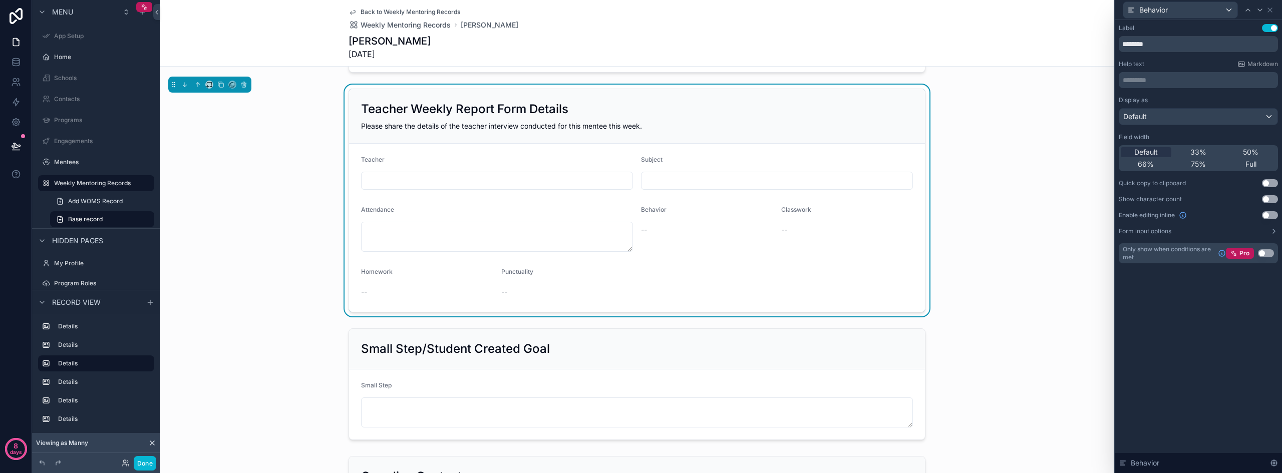
click at [1268, 216] on button "Use setting" at bounding box center [1270, 215] width 16 height 8
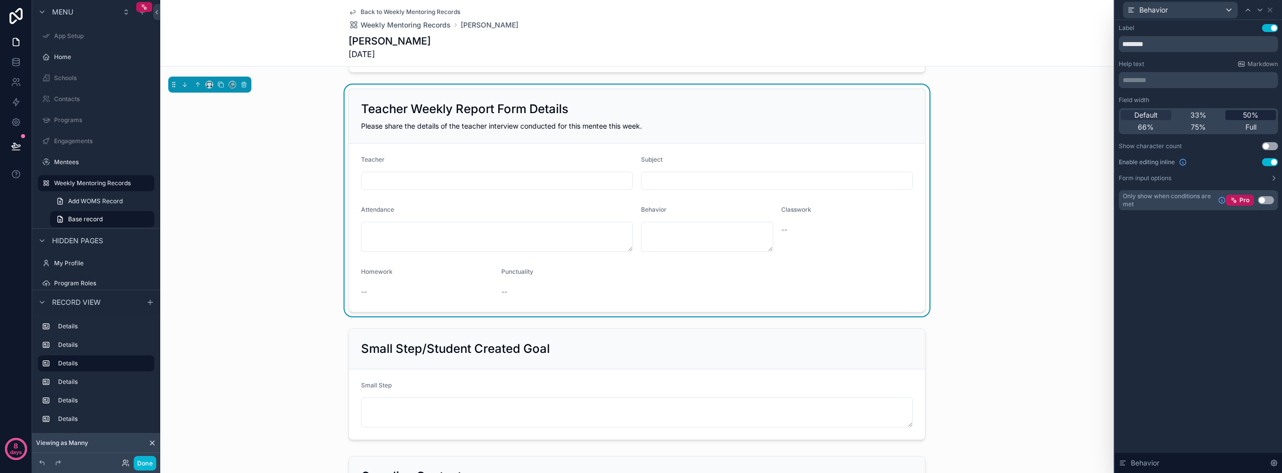
click at [1257, 119] on span "50%" at bounding box center [1251, 115] width 16 height 10
click at [1226, 7] on div "Behavior" at bounding box center [1181, 10] width 114 height 16
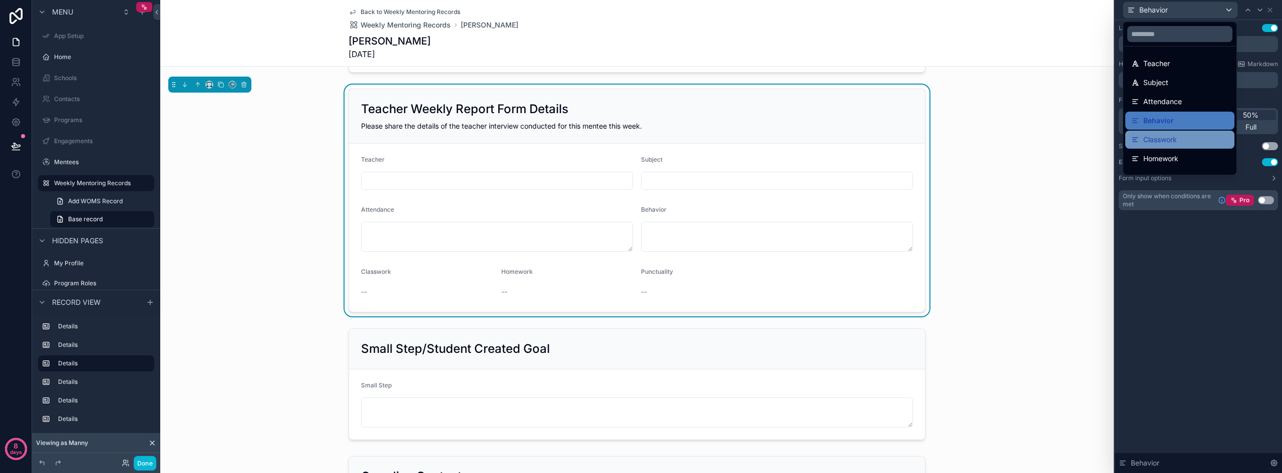
click at [1158, 145] on span "Classwork" at bounding box center [1161, 140] width 34 height 12
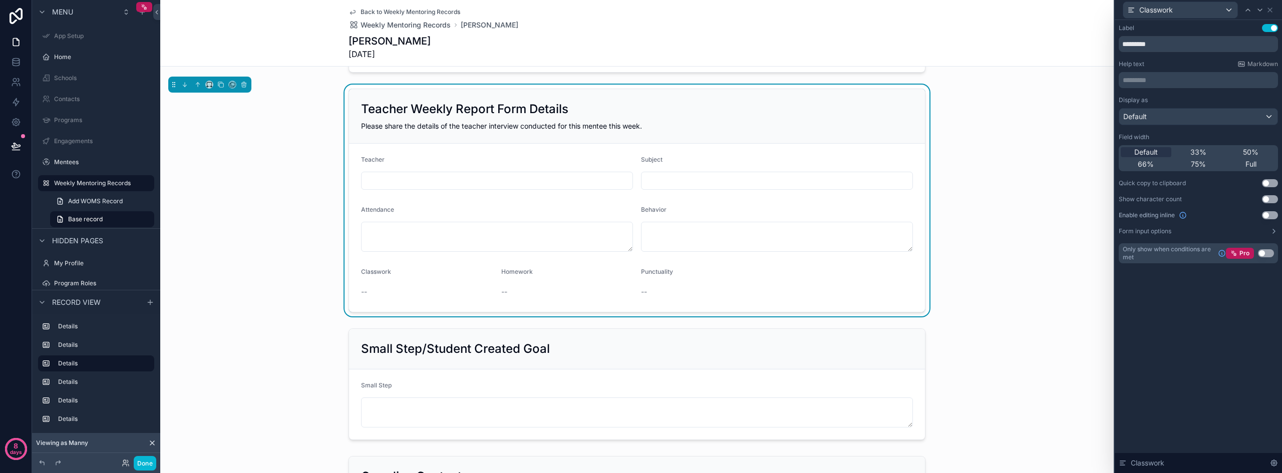
click at [1268, 214] on button "Use setting" at bounding box center [1270, 215] width 16 height 8
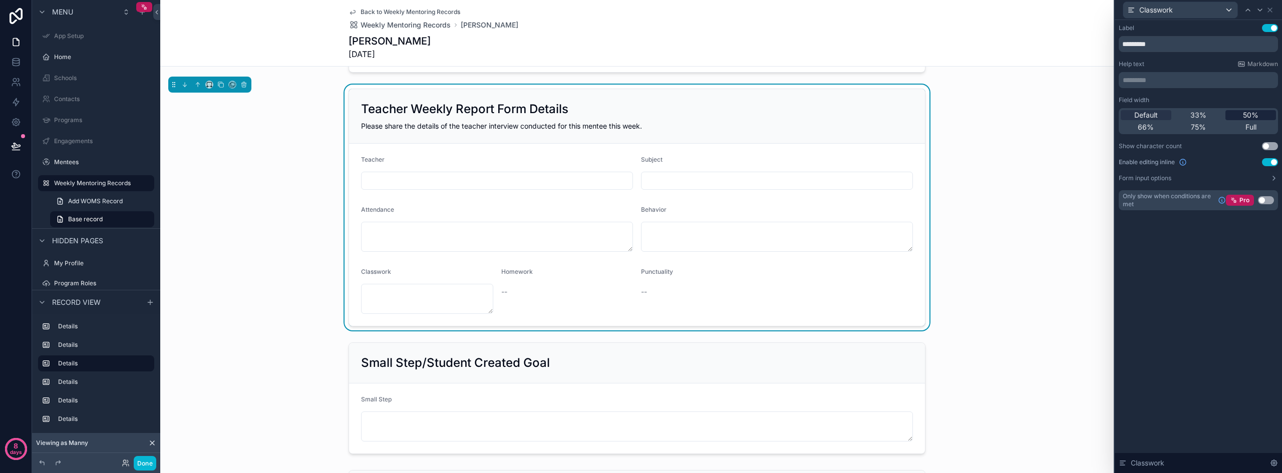
click at [1248, 113] on span "50%" at bounding box center [1251, 115] width 16 height 10
click at [1226, 10] on div "Classwork" at bounding box center [1181, 10] width 114 height 16
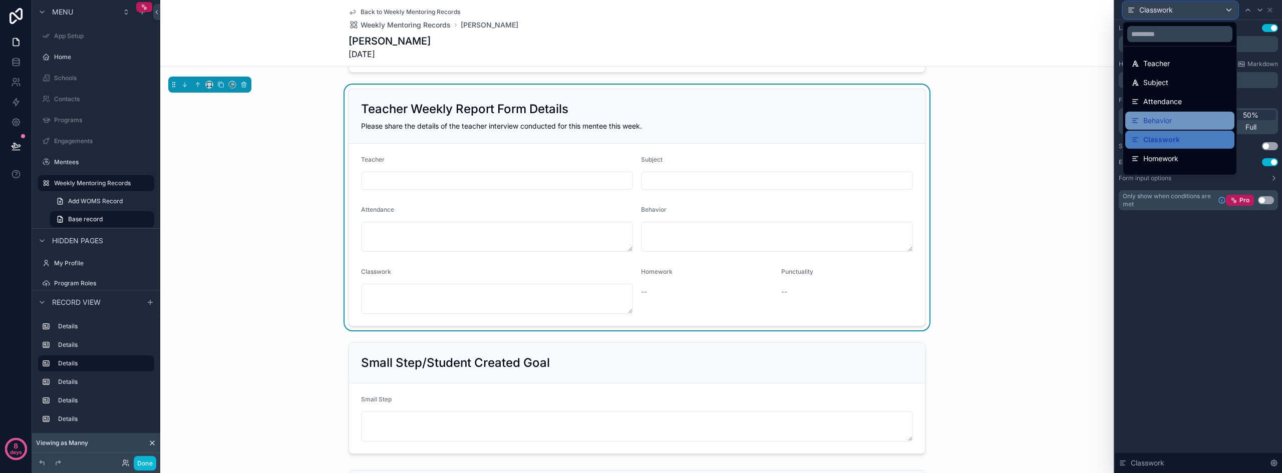
scroll to position [14, 0]
click at [1165, 141] on span "Homework" at bounding box center [1161, 145] width 35 height 12
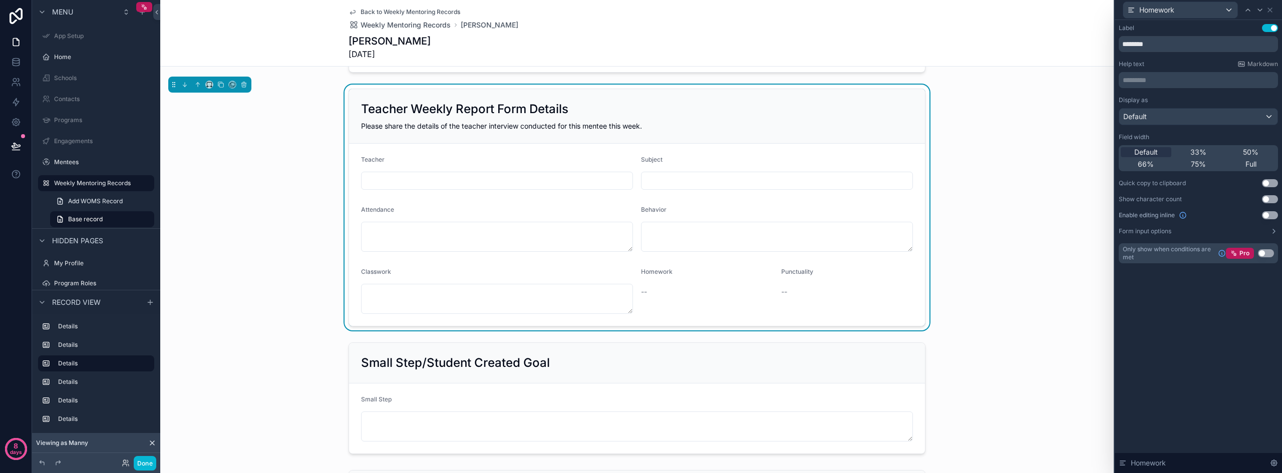
click at [1270, 212] on button "Use setting" at bounding box center [1270, 215] width 16 height 8
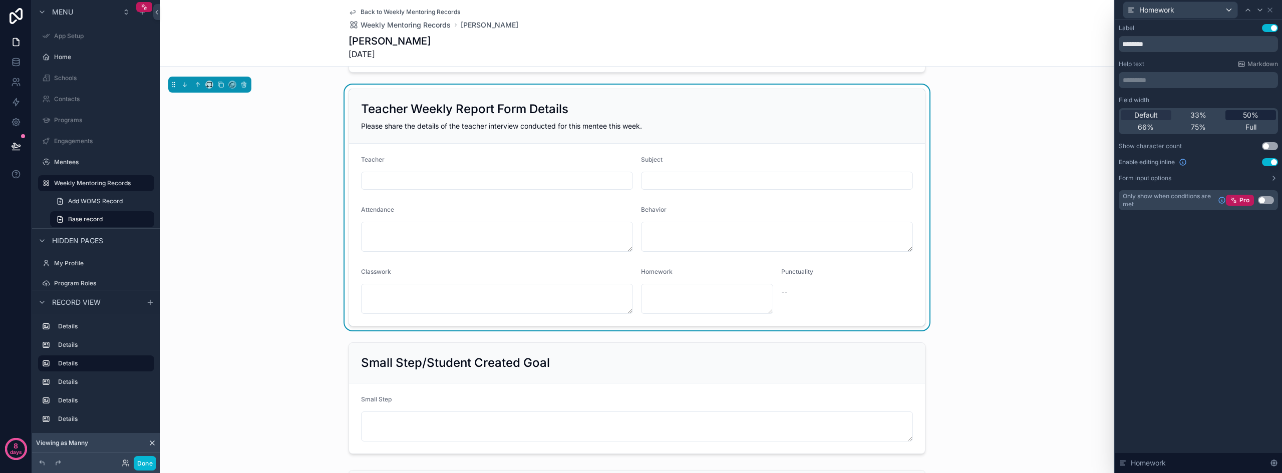
click at [1254, 117] on span "50%" at bounding box center [1251, 115] width 16 height 10
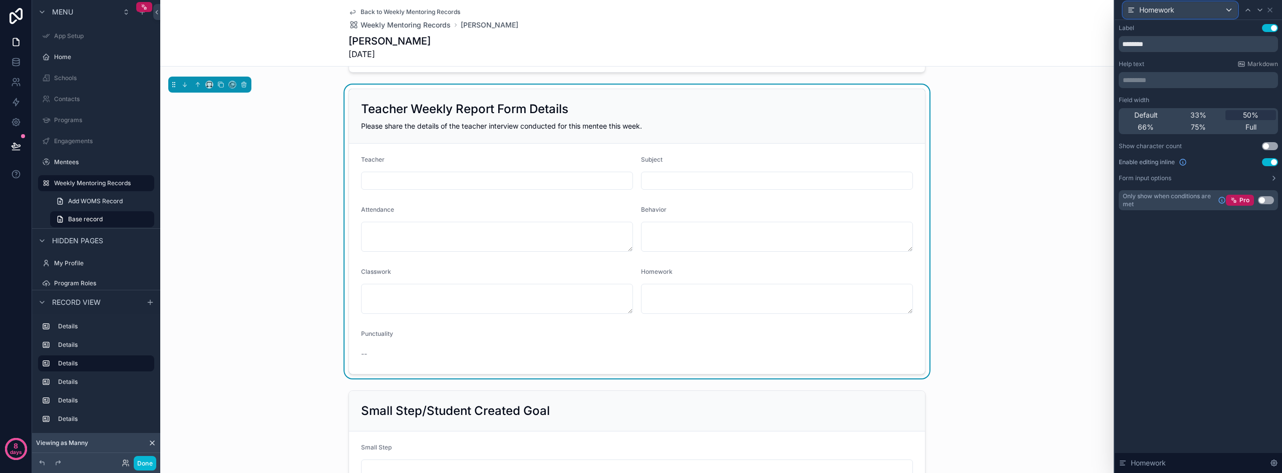
click at [1221, 12] on div "Homework" at bounding box center [1181, 10] width 114 height 16
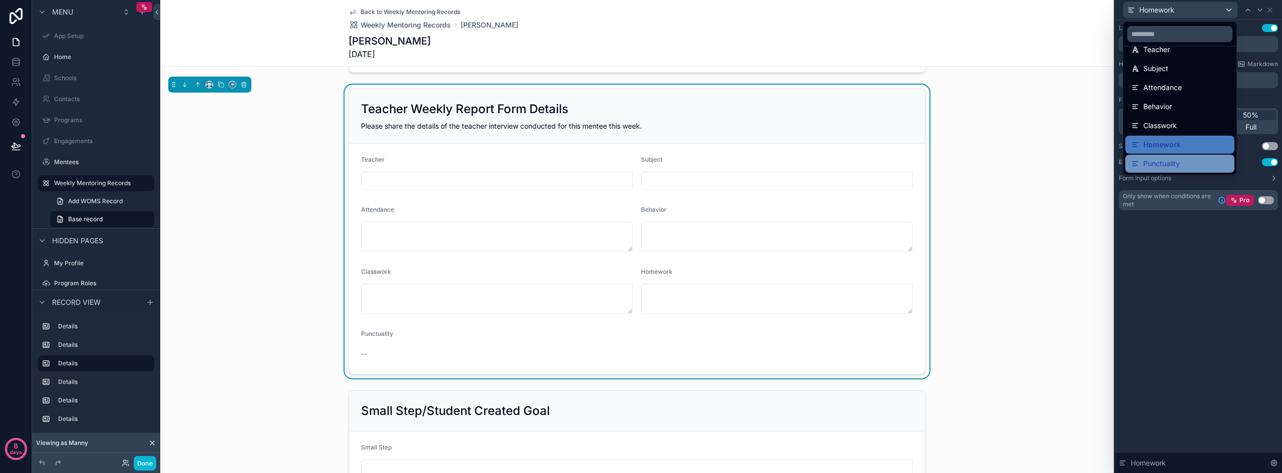
click at [1170, 159] on span "Punctuality" at bounding box center [1162, 164] width 37 height 12
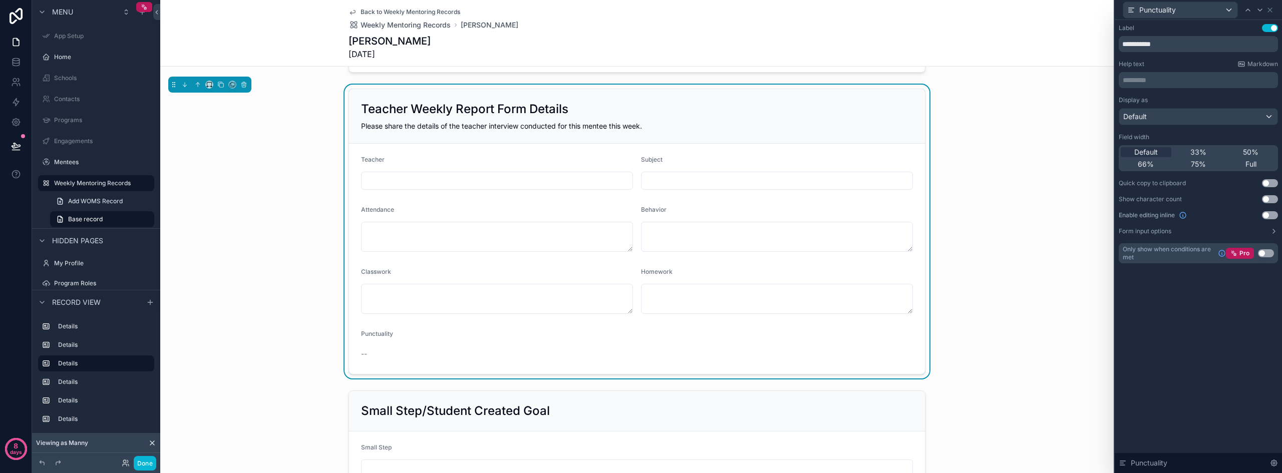
click at [1265, 212] on button "Use setting" at bounding box center [1270, 215] width 16 height 8
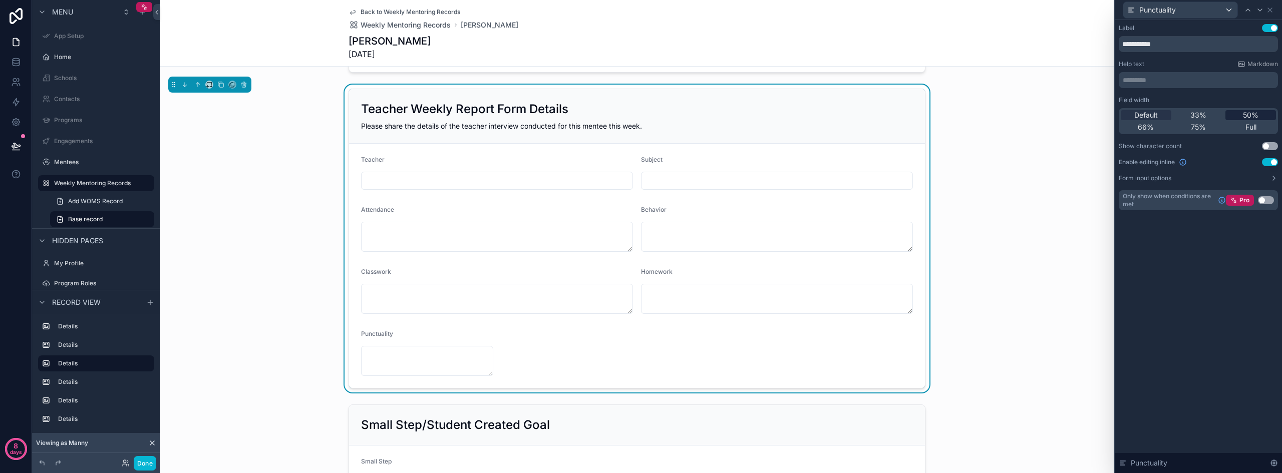
click at [1255, 111] on span "50%" at bounding box center [1251, 115] width 16 height 10
click at [145, 466] on button "Done" at bounding box center [145, 463] width 23 height 15
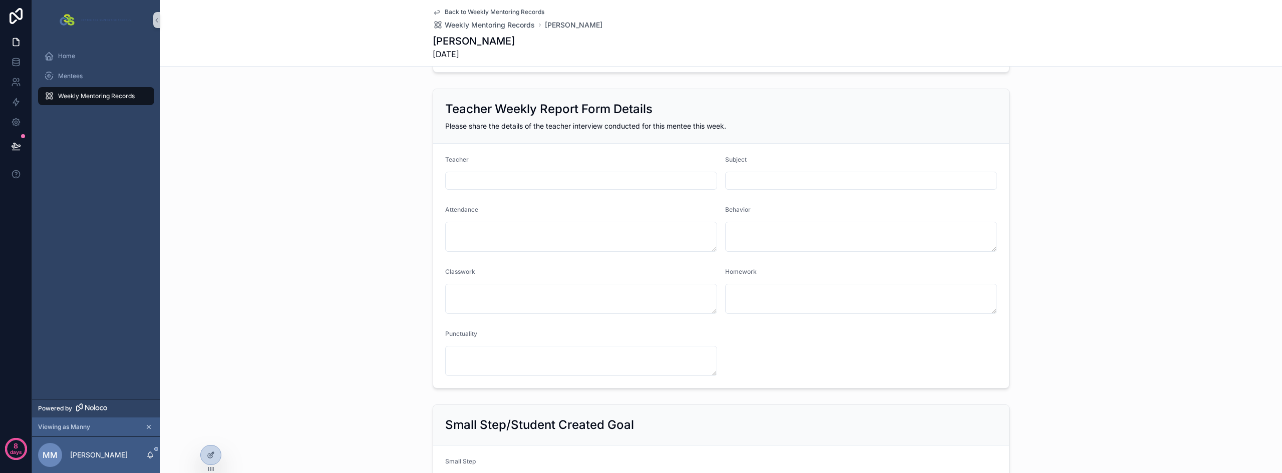
click at [299, 268] on div "Teacher Weekly Report Form Details Please share the details of the teacher inte…" at bounding box center [721, 239] width 1122 height 308
click at [745, 232] on textarea "scrollable content" at bounding box center [861, 237] width 272 height 30
click at [622, 235] on textarea "scrollable content" at bounding box center [581, 237] width 272 height 30
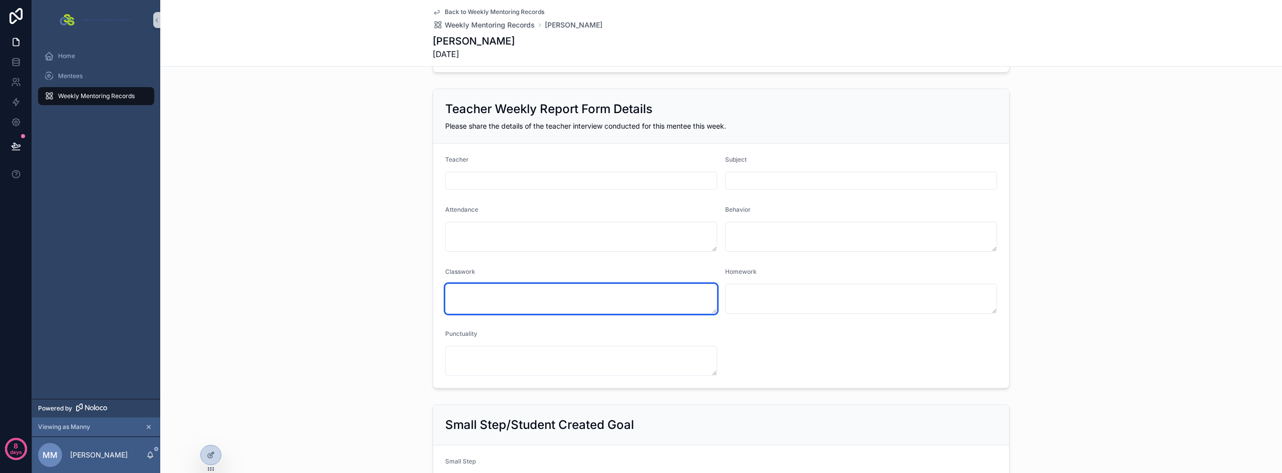
click at [570, 294] on textarea "scrollable content" at bounding box center [581, 299] width 272 height 30
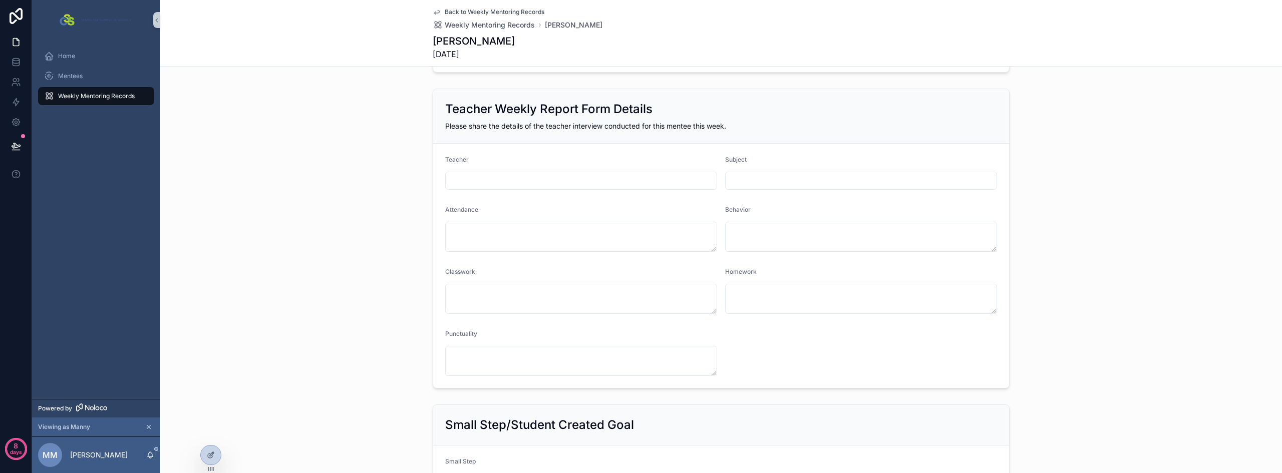
click at [318, 282] on div "Teacher Weekly Report Form Details Please share the details of the teacher inte…" at bounding box center [721, 239] width 1122 height 308
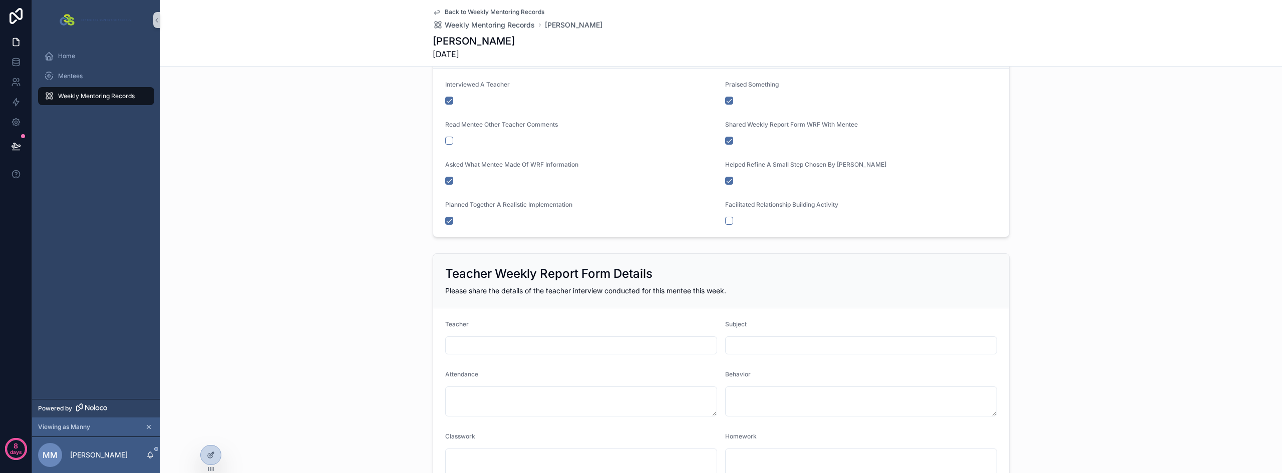
scroll to position [250, 0]
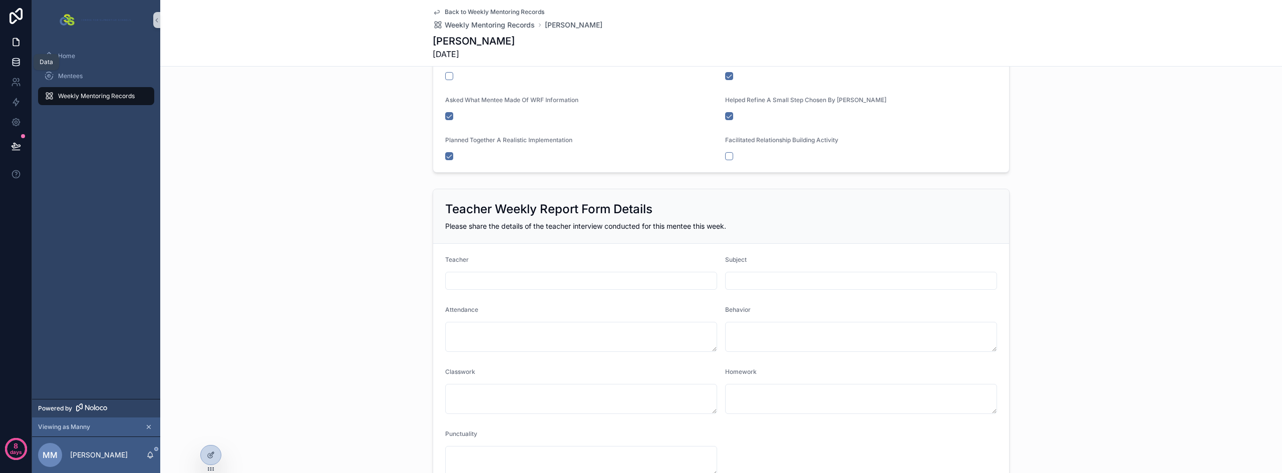
click at [17, 56] on link at bounding box center [16, 62] width 32 height 20
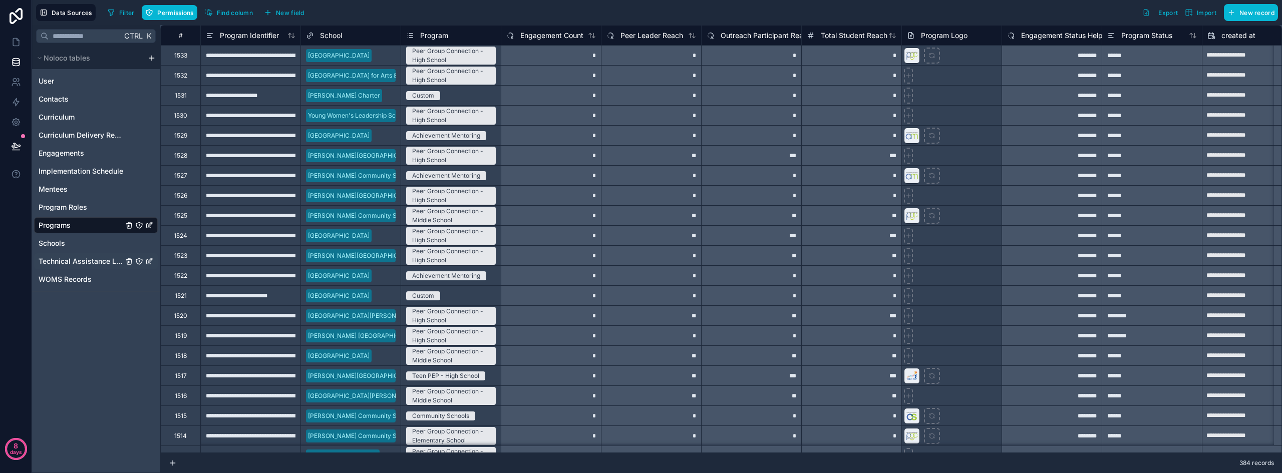
click at [70, 264] on span "Technical Assistance Logs" at bounding box center [81, 261] width 85 height 10
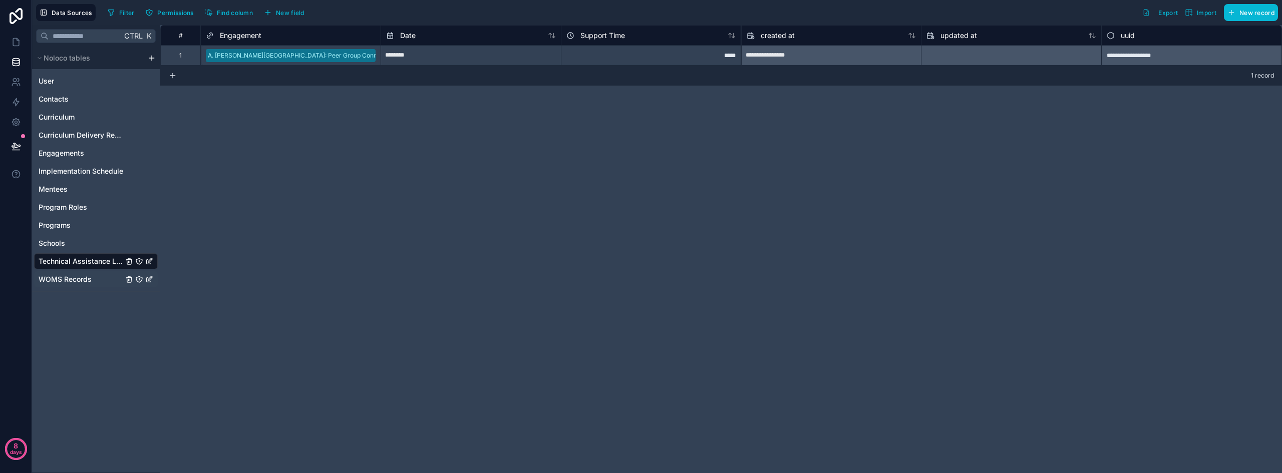
click at [69, 282] on span "WOMS Records" at bounding box center [65, 280] width 53 height 10
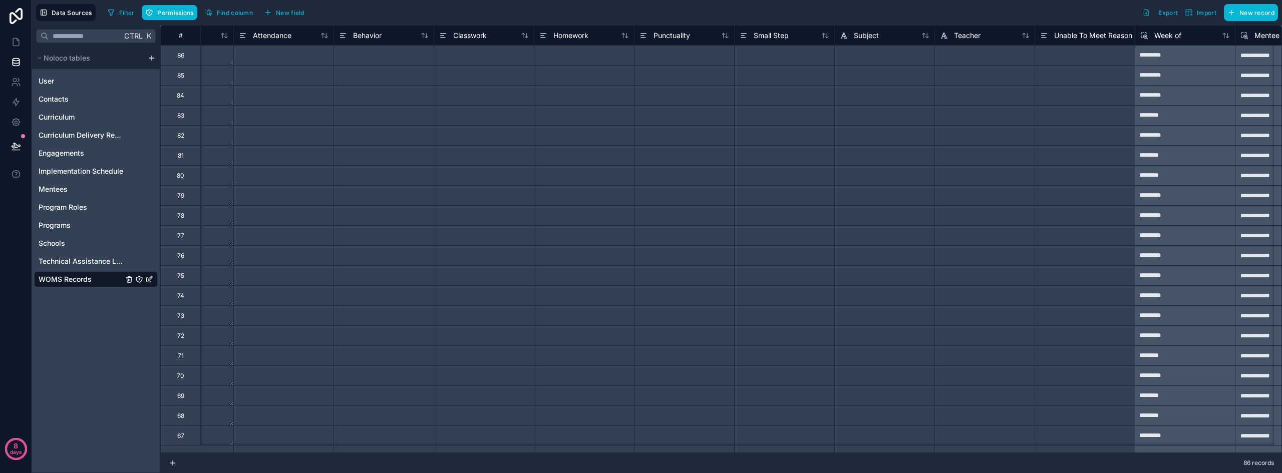
scroll to position [0, 1583]
